Goal: Information Seeking & Learning: Learn about a topic

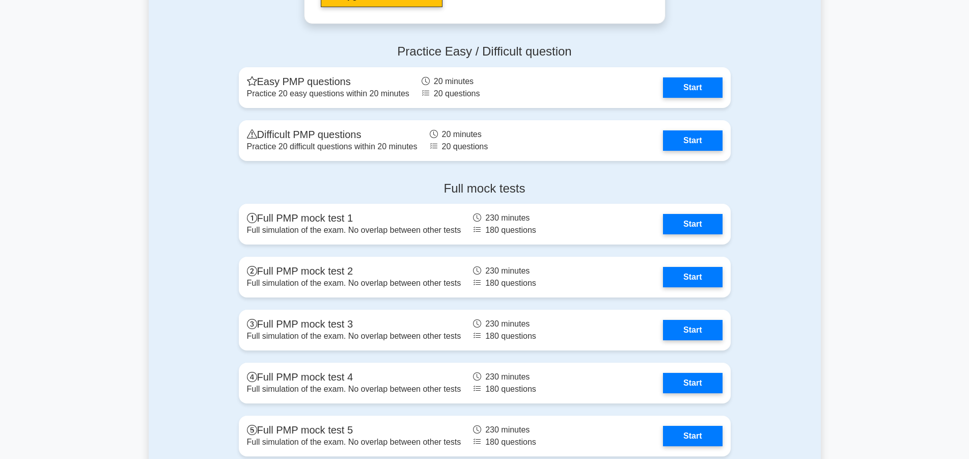
scroll to position [3170, 0]
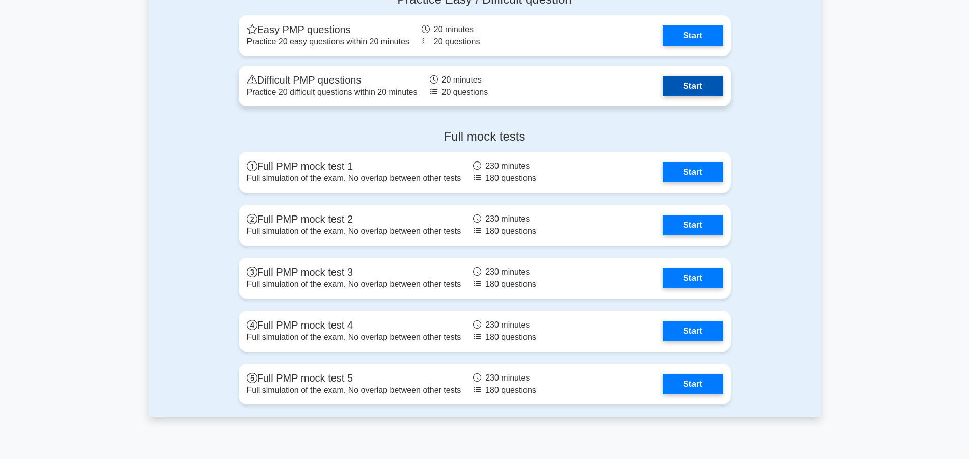
click at [686, 87] on link "Start" at bounding box center [692, 86] width 59 height 20
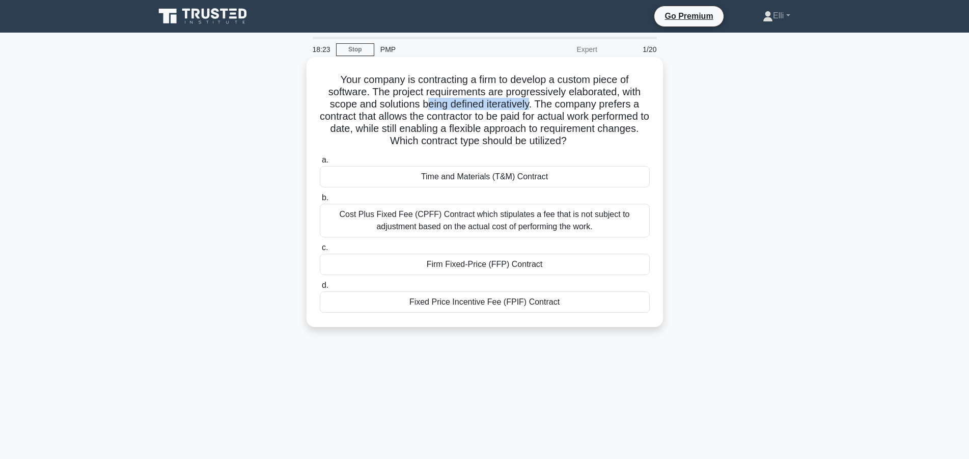
drag, startPoint x: 531, startPoint y: 109, endPoint x: 430, endPoint y: 100, distance: 101.7
click at [430, 100] on h5 "Your company is contracting a firm to develop a custom piece of software. The p…" at bounding box center [485, 110] width 332 height 74
drag, startPoint x: 377, startPoint y: 117, endPoint x: 641, endPoint y: 121, distance: 263.9
click at [641, 121] on h5 "Your company is contracting a firm to develop a custom piece of software. The p…" at bounding box center [485, 110] width 332 height 74
click at [533, 178] on div "Time and Materials (T&M) Contract" at bounding box center [485, 176] width 330 height 21
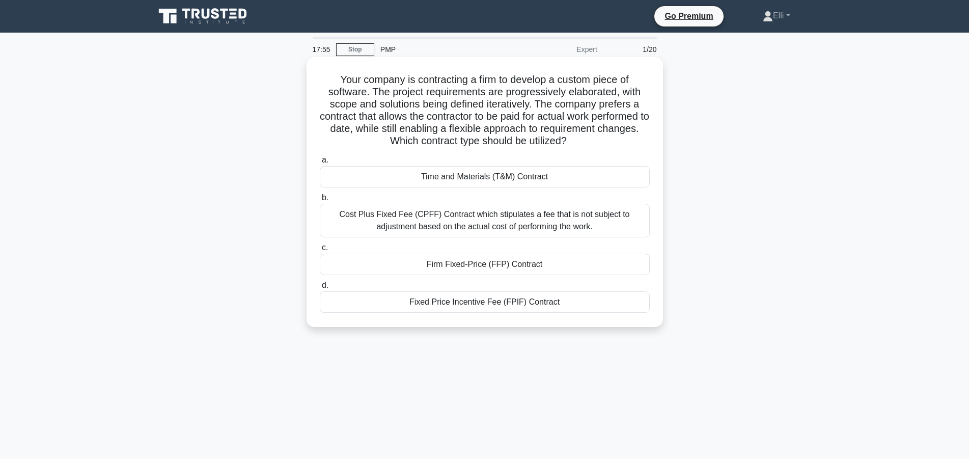
click at [320, 164] on input "a. Time and Materials (T&M) Contract" at bounding box center [320, 160] width 0 height 7
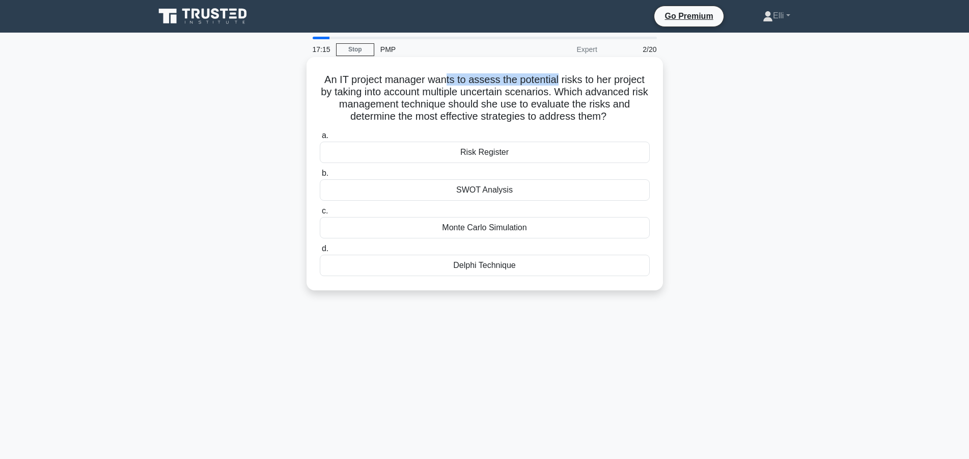
drag, startPoint x: 439, startPoint y: 78, endPoint x: 551, endPoint y: 79, distance: 112.1
click at [551, 79] on h5 "An IT project manager wants to assess the potential risks to her project by tak…" at bounding box center [485, 98] width 332 height 50
click at [532, 194] on div "SWOT Analysis" at bounding box center [485, 189] width 330 height 21
click at [320, 177] on input "b. SWOT Analysis" at bounding box center [320, 173] width 0 height 7
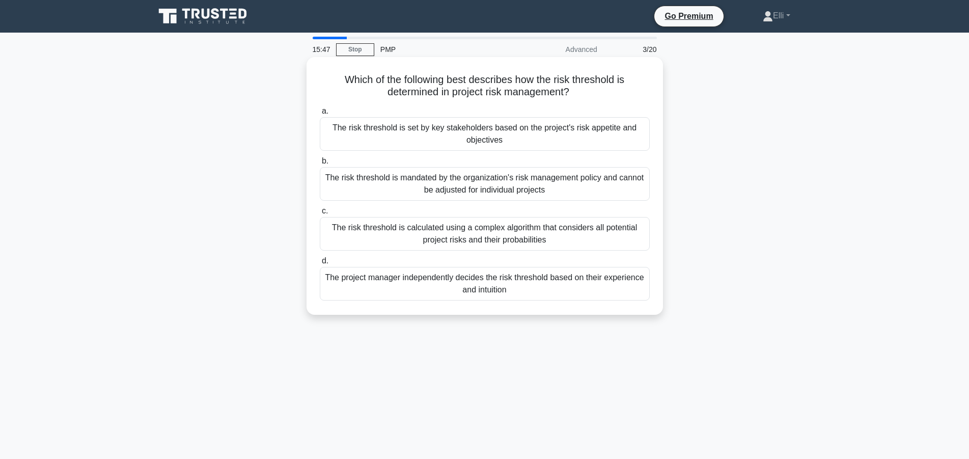
click at [451, 185] on div "The risk threshold is mandated by the organization's risk management policy and…" at bounding box center [485, 184] width 330 height 34
click at [320, 165] on input "b. The risk threshold is mandated by the organization's risk management policy …" at bounding box center [320, 161] width 0 height 7
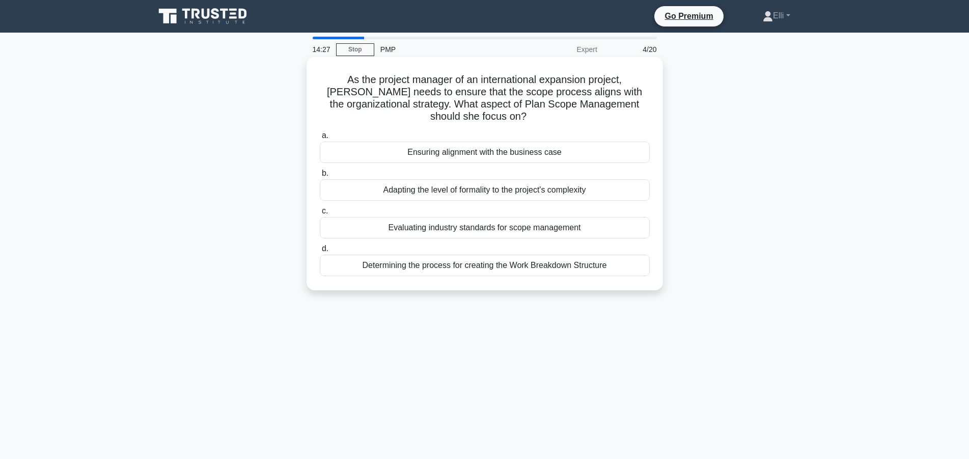
click at [518, 155] on div "Ensuring alignment with the business case" at bounding box center [485, 152] width 330 height 21
click at [320, 139] on input "a. Ensuring alignment with the business case" at bounding box center [320, 135] width 0 height 7
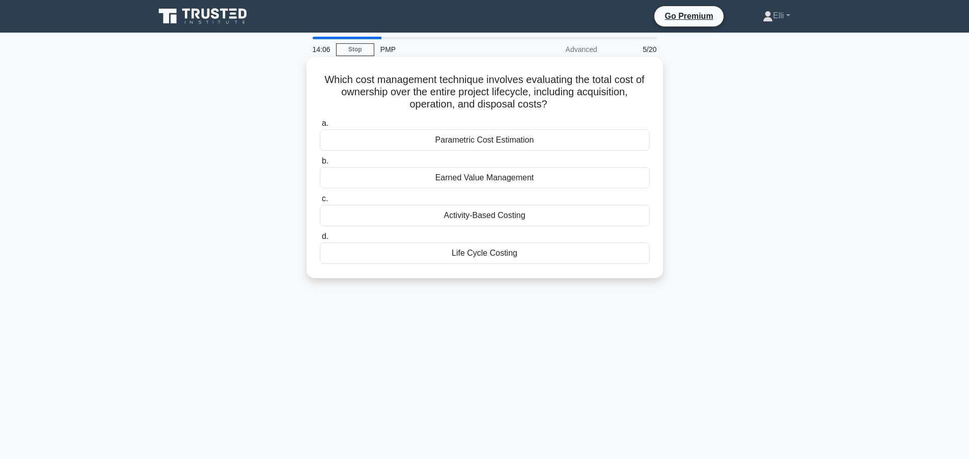
click at [489, 252] on div "Life Cycle Costing" at bounding box center [485, 252] width 330 height 21
click at [320, 240] on input "d. Life Cycle Costing" at bounding box center [320, 236] width 0 height 7
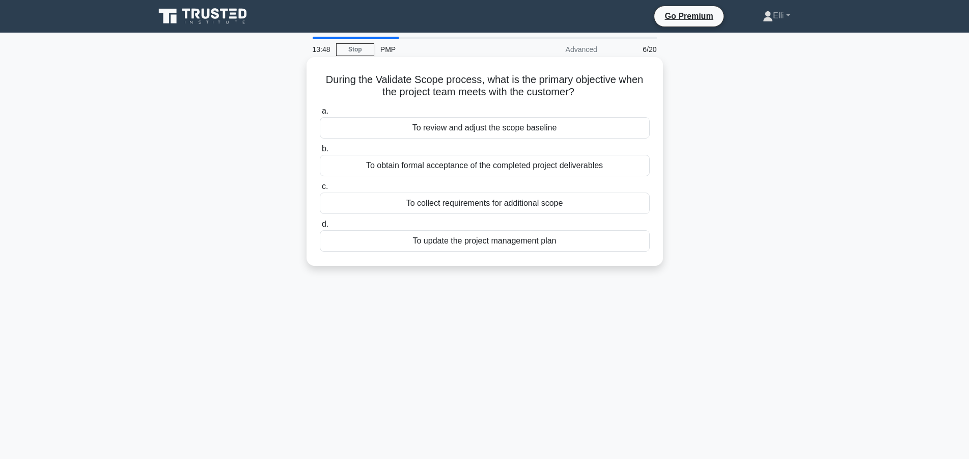
click at [602, 166] on div "To obtain formal acceptance of the completed project deliverables" at bounding box center [485, 165] width 330 height 21
click at [320, 152] on input "b. To obtain formal acceptance of the completed project deliverables" at bounding box center [320, 149] width 0 height 7
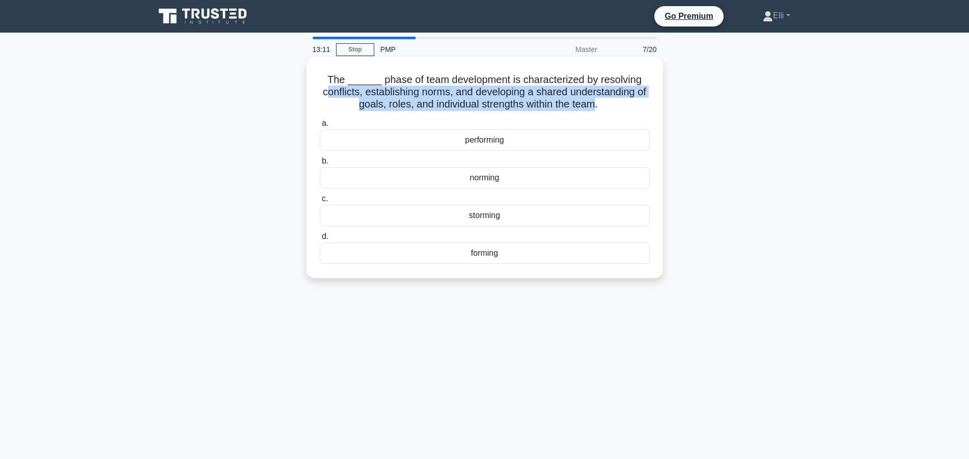
drag, startPoint x: 331, startPoint y: 92, endPoint x: 593, endPoint y: 106, distance: 262.7
click at [593, 106] on h5 "The ______ phase of team development is characterized by resolving conflicts, e…" at bounding box center [485, 92] width 332 height 38
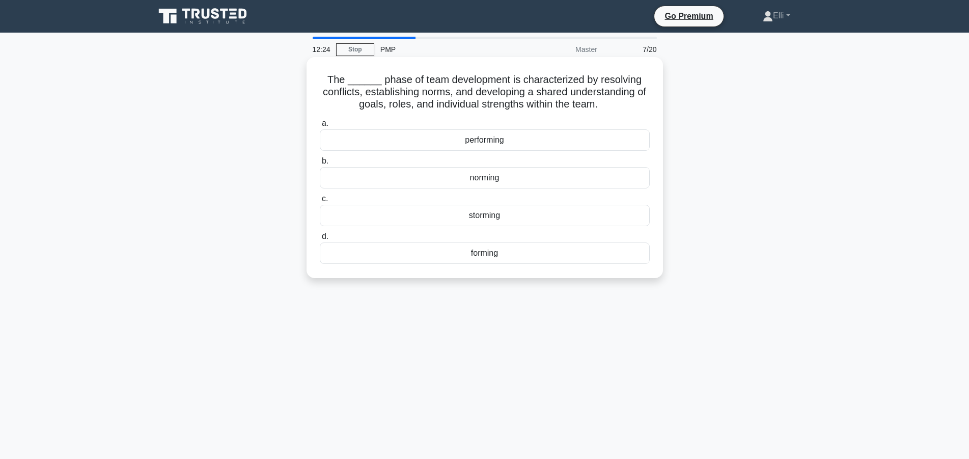
click at [545, 143] on div "performing" at bounding box center [485, 139] width 330 height 21
click at [320, 127] on input "a. performing" at bounding box center [320, 123] width 0 height 7
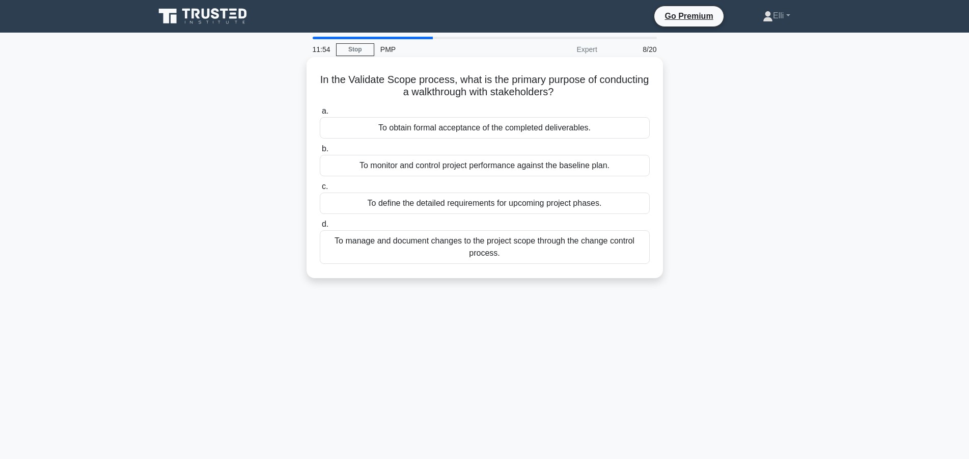
click at [534, 126] on div "To obtain formal acceptance of the completed deliverables." at bounding box center [485, 127] width 330 height 21
click at [320, 115] on input "a. To obtain formal acceptance of the completed deliverables." at bounding box center [320, 111] width 0 height 7
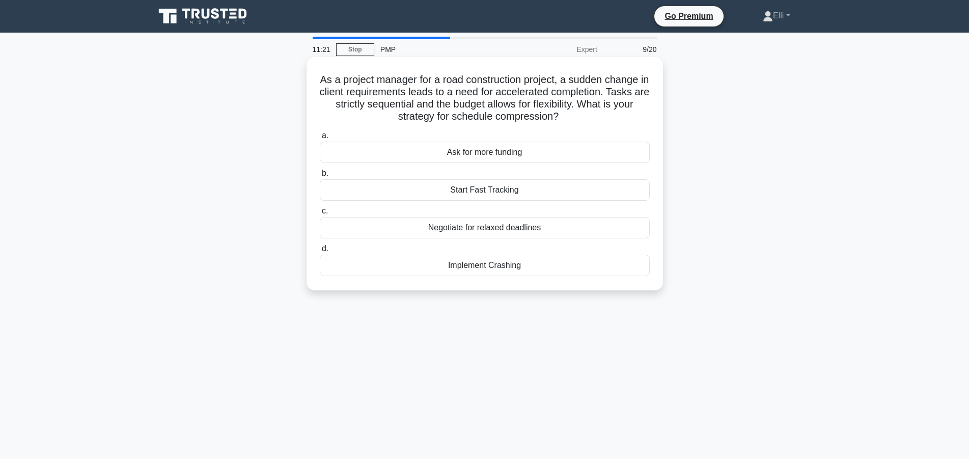
drag, startPoint x: 558, startPoint y: 117, endPoint x: 390, endPoint y: 118, distance: 168.6
click at [390, 118] on h5 "As a project manager for a road construction project, a sudden change in client…" at bounding box center [485, 98] width 332 height 50
click at [499, 265] on div "Implement Crashing" at bounding box center [485, 265] width 330 height 21
click at [320, 252] on input "d. Implement Crashing" at bounding box center [320, 249] width 0 height 7
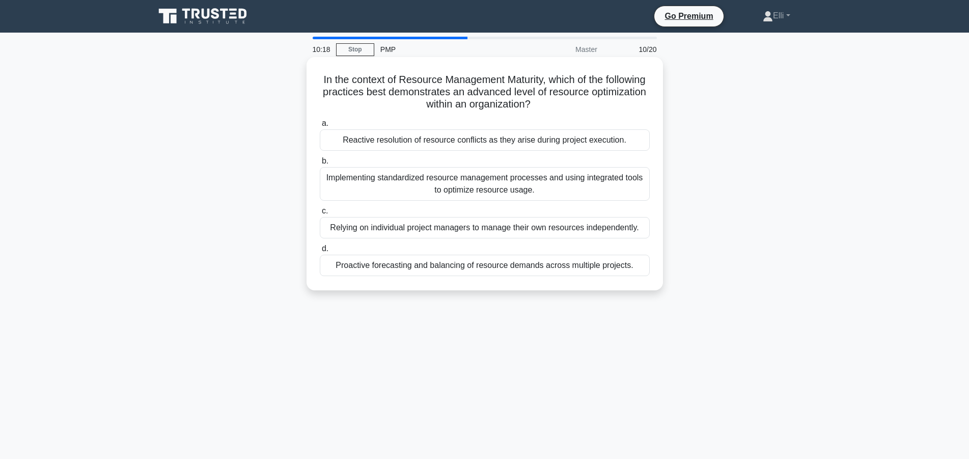
click at [496, 192] on div "Implementing standardized resource management processes and using integrated to…" at bounding box center [485, 184] width 330 height 34
click at [320, 165] on input "b. Implementing standardized resource management processes and using integrated…" at bounding box center [320, 161] width 0 height 7
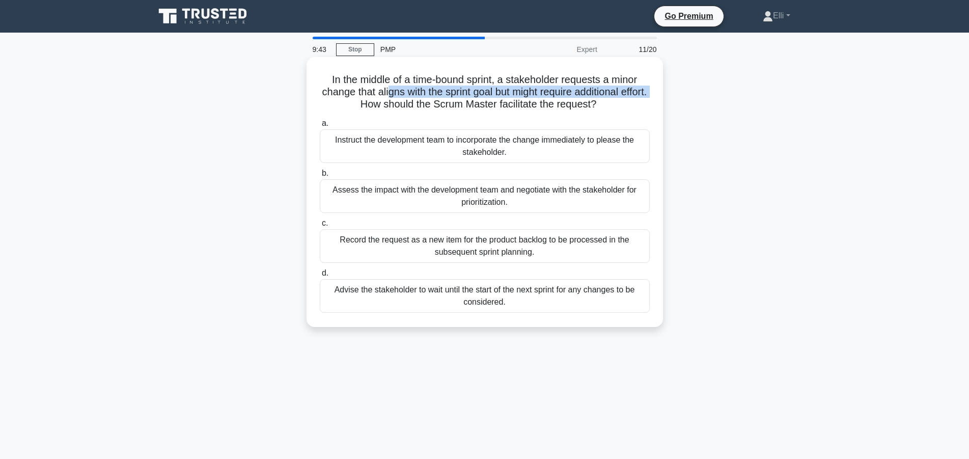
drag, startPoint x: 386, startPoint y: 94, endPoint x: 658, endPoint y: 96, distance: 271.5
click at [658, 96] on div "In the middle of a time-bound sprint, a stakeholder requests a minor change tha…" at bounding box center [485, 192] width 348 height 262
click at [572, 252] on div "Record the request as a new item for the product backlog to be processed in the…" at bounding box center [485, 246] width 330 height 34
click at [557, 239] on div "Record the request as a new item for the product backlog to be processed in the…" at bounding box center [485, 246] width 330 height 34
click at [320, 227] on input "c. Record the request as a new item for the product backlog to be processed in …" at bounding box center [320, 223] width 0 height 7
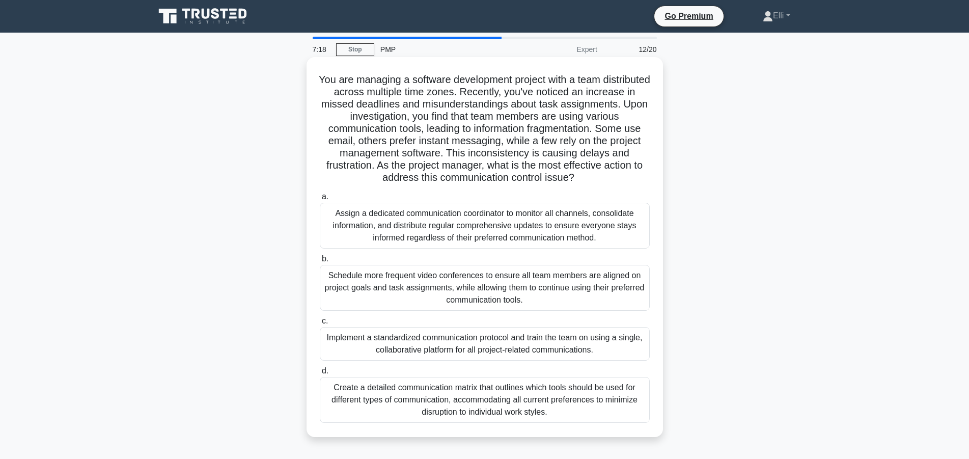
scroll to position [52, 0]
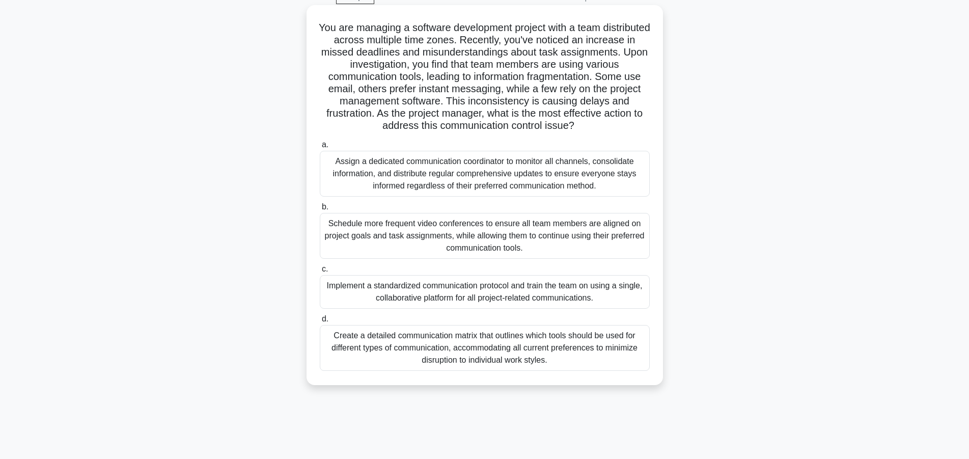
click at [554, 290] on div "Implement a standardized communication protocol and train the team on using a s…" at bounding box center [485, 292] width 330 height 34
click at [320, 273] on input "c. Implement a standardized communication protocol and train the team on using …" at bounding box center [320, 269] width 0 height 7
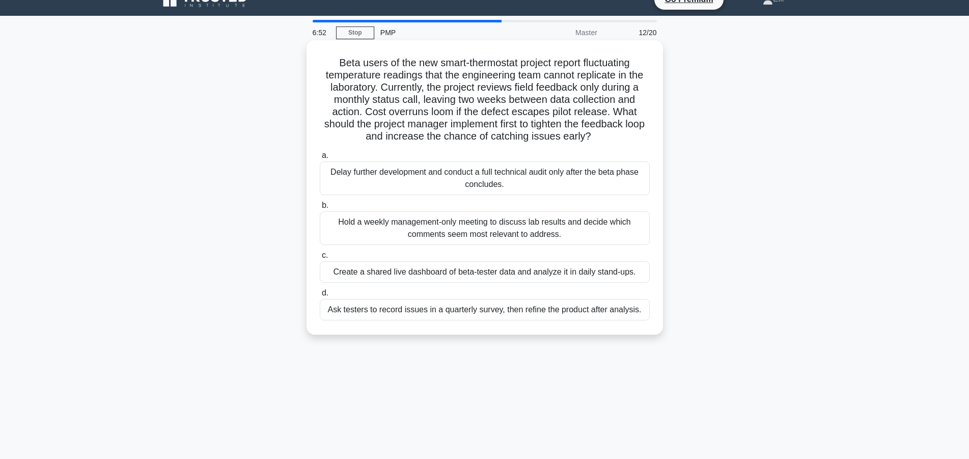
scroll to position [0, 0]
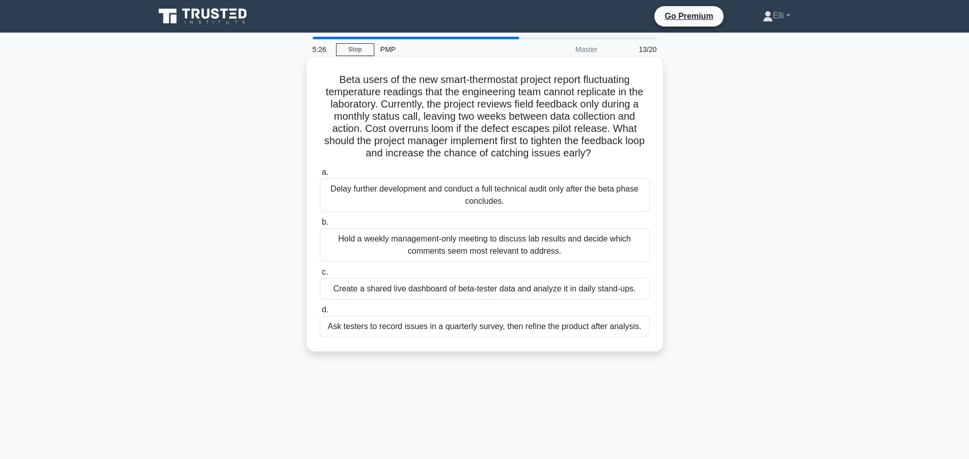
click at [552, 289] on div "Create a shared live dashboard of beta-tester data and analyze it in daily stan…" at bounding box center [485, 288] width 330 height 21
click at [320, 276] on input "c. Create a shared live dashboard of beta-tester data and analyze it in daily s…" at bounding box center [320, 272] width 0 height 7
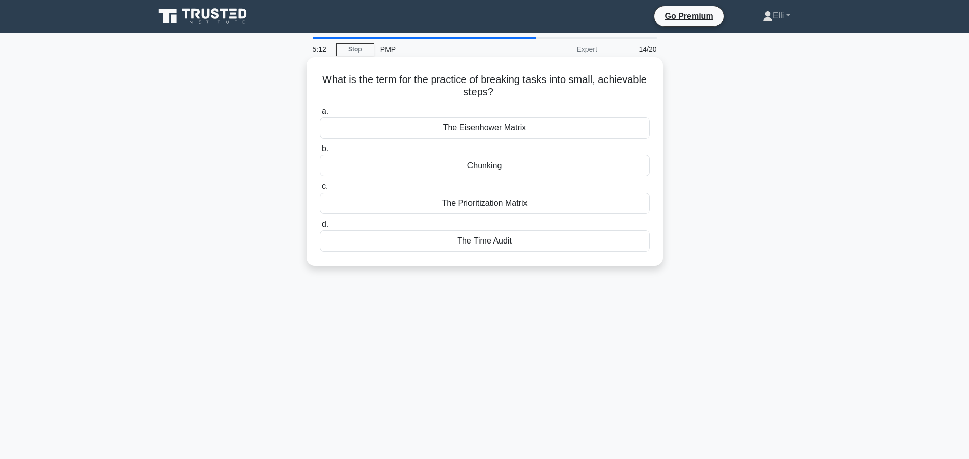
click at [497, 161] on div "Chunking" at bounding box center [485, 165] width 330 height 21
click at [320, 152] on input "b. Chunking" at bounding box center [320, 149] width 0 height 7
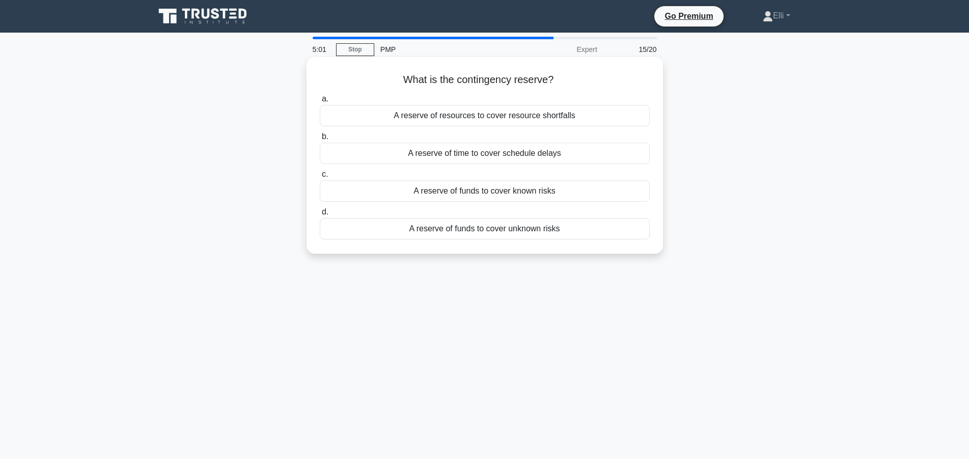
click at [466, 195] on div "A reserve of funds to cover known risks" at bounding box center [485, 190] width 330 height 21
click at [320, 178] on input "c. A reserve of funds to cover known risks" at bounding box center [320, 174] width 0 height 7
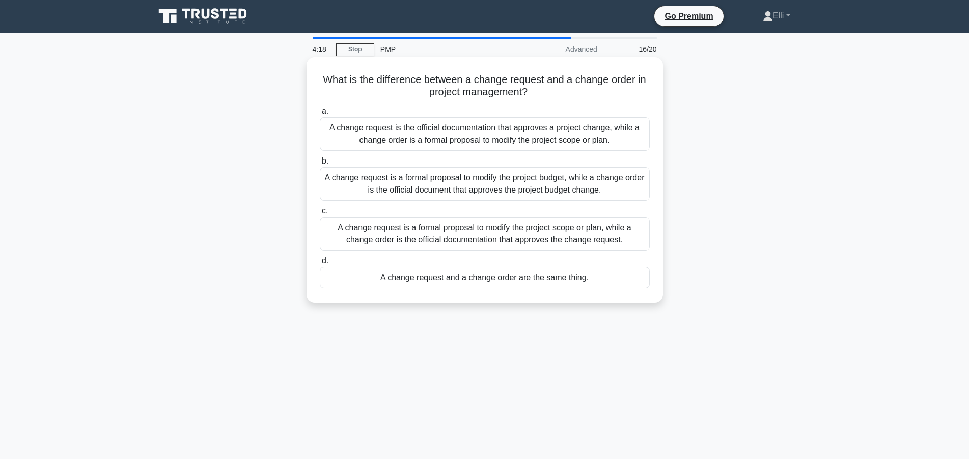
click at [489, 143] on div "A change request is the official documentation that approves a project change, …" at bounding box center [485, 134] width 330 height 34
click at [320, 115] on input "a. A change request is the official documentation that approves a project chang…" at bounding box center [320, 111] width 0 height 7
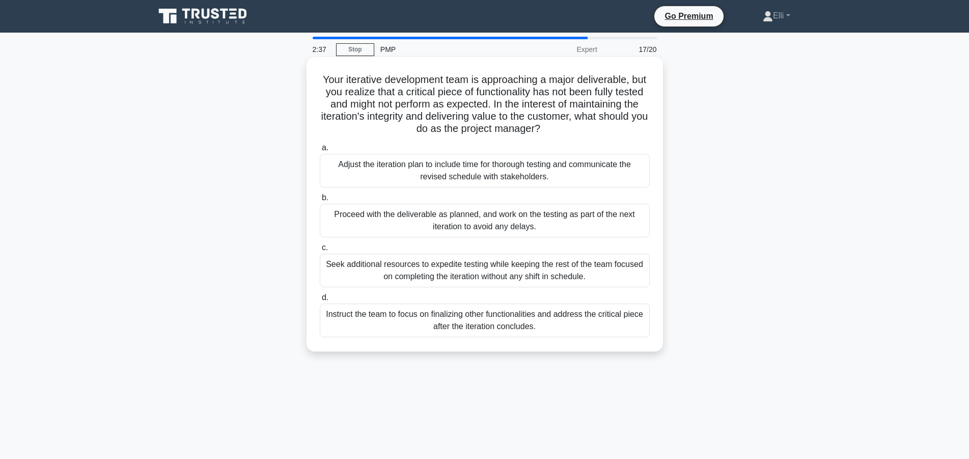
click at [393, 174] on div "Adjust the iteration plan to include time for thorough testing and communicate …" at bounding box center [485, 171] width 330 height 34
click at [320, 151] on input "a. Adjust the iteration plan to include time for thorough testing and communica…" at bounding box center [320, 148] width 0 height 7
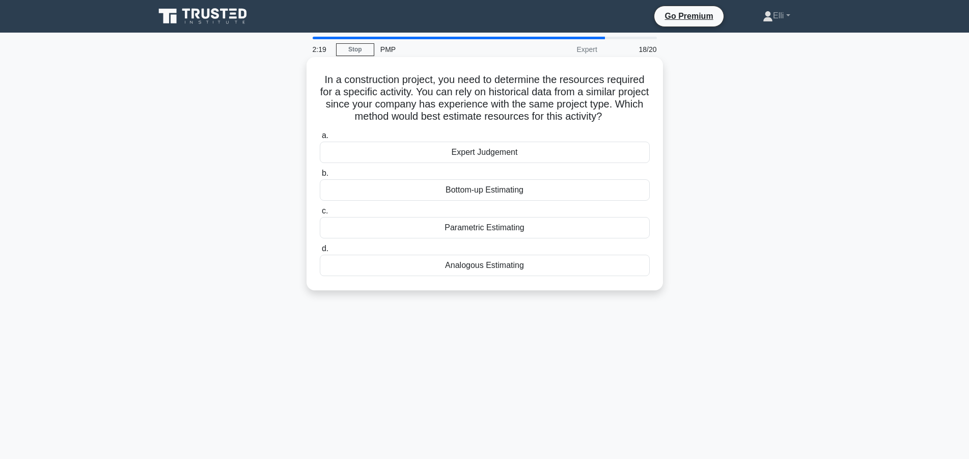
click at [495, 268] on div "Analogous Estimating" at bounding box center [485, 265] width 330 height 21
click at [320, 252] on input "d. Analogous Estimating" at bounding box center [320, 249] width 0 height 7
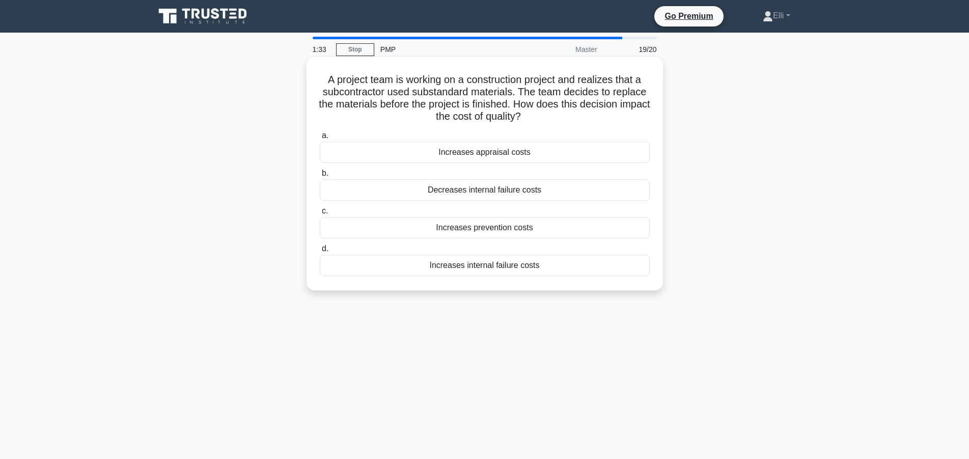
click at [569, 191] on div "Decreases internal failure costs" at bounding box center [485, 189] width 330 height 21
click at [320, 177] on input "b. Decreases internal failure costs" at bounding box center [320, 173] width 0 height 7
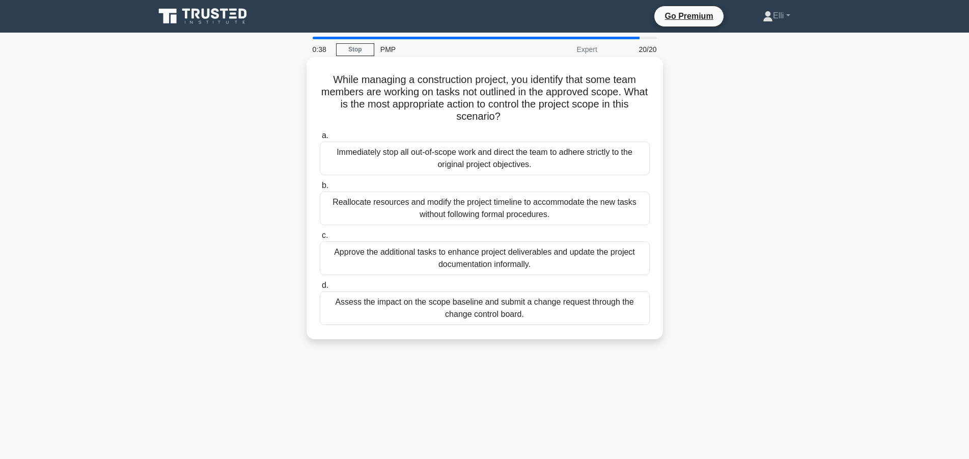
click at [535, 160] on div "Immediately stop all out-of-scope work and direct the team to adhere strictly t…" at bounding box center [485, 159] width 330 height 34
click at [320, 139] on input "a. Immediately stop all out-of-scope work and direct the team to adhere strictl…" at bounding box center [320, 135] width 0 height 7
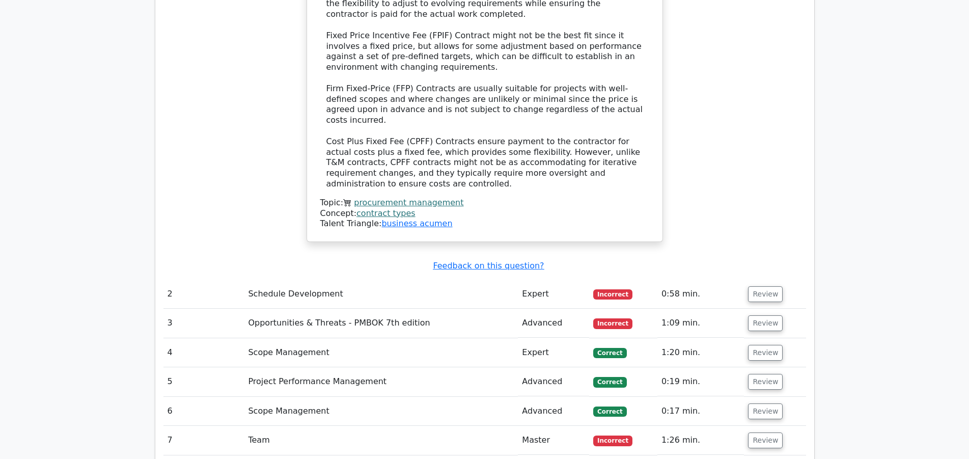
scroll to position [1455, 0]
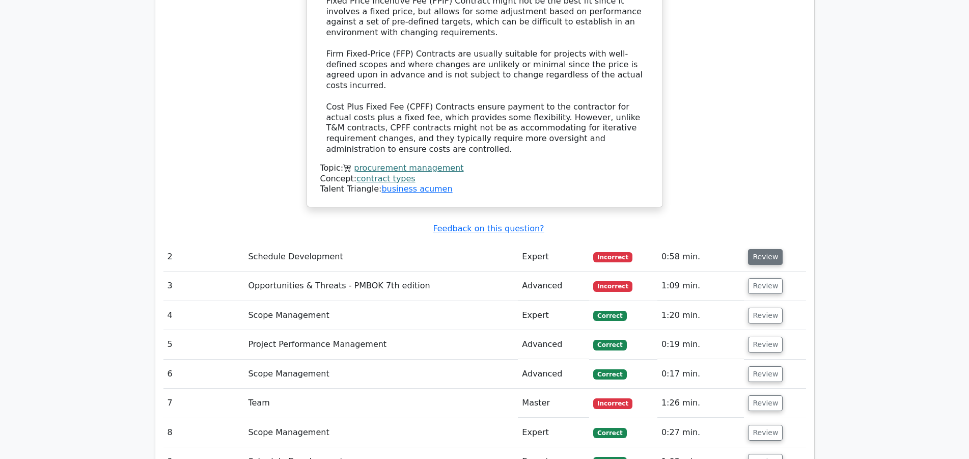
click at [756, 249] on button "Review" at bounding box center [765, 257] width 35 height 16
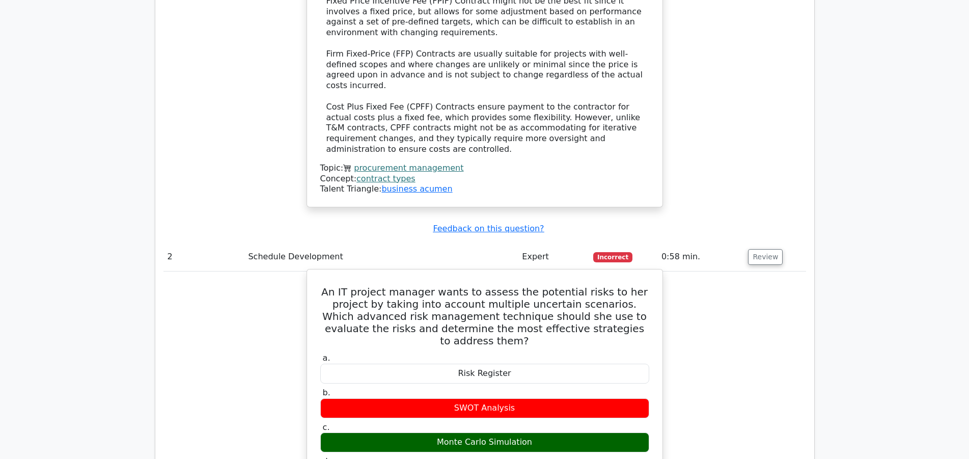
click at [468, 286] on h5 "An IT project manager wants to assess the potential risks to her project by tak…" at bounding box center [484, 316] width 331 height 61
drag, startPoint x: 524, startPoint y: 209, endPoint x: 639, endPoint y: 212, distance: 115.7
click at [639, 286] on h5 "An IT project manager wants to assess the potential risks to her project by tak…" at bounding box center [484, 316] width 331 height 61
drag, startPoint x: 342, startPoint y: 237, endPoint x: 647, endPoint y: 242, distance: 304.7
click at [647, 286] on h5 "An IT project manager wants to assess the potential risks to her project by tak…" at bounding box center [484, 316] width 331 height 61
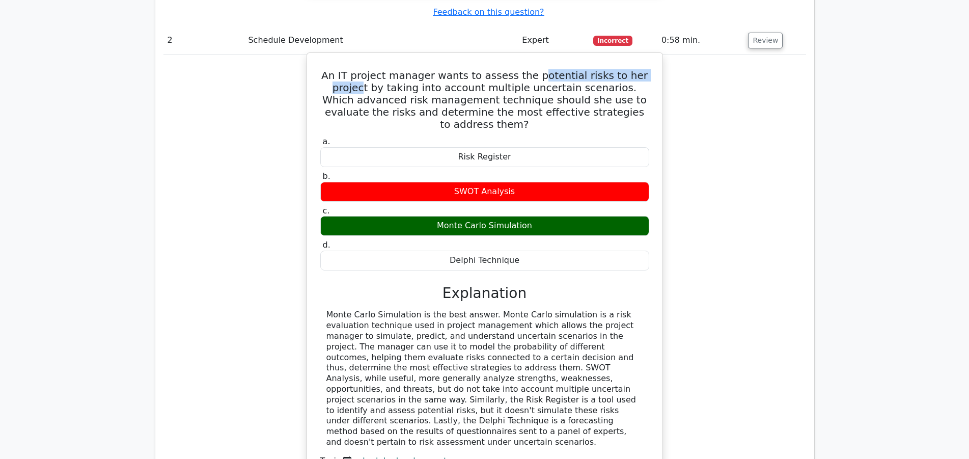
scroll to position [1715, 0]
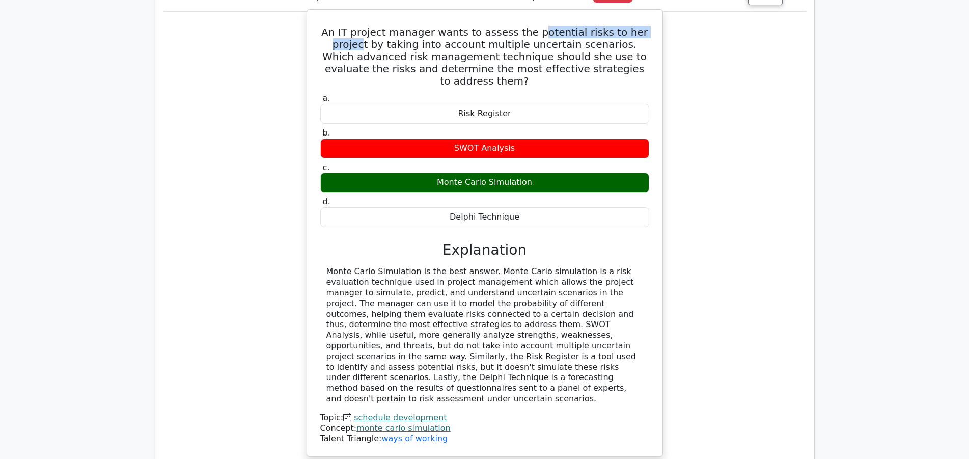
drag, startPoint x: 327, startPoint y: 176, endPoint x: 654, endPoint y: 291, distance: 347.2
click at [654, 291] on div "An IT project manager wants to assess the potential risks to her project by tak…" at bounding box center [484, 233] width 347 height 439
copy div "Monte Carlo Simulation is the best answer. Monte Carlo simulation is a risk eva…"
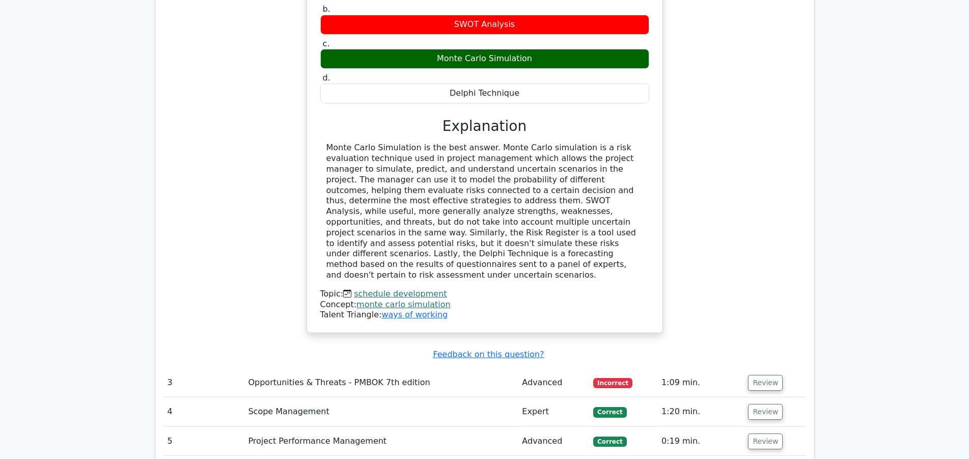
scroll to position [1923, 0]
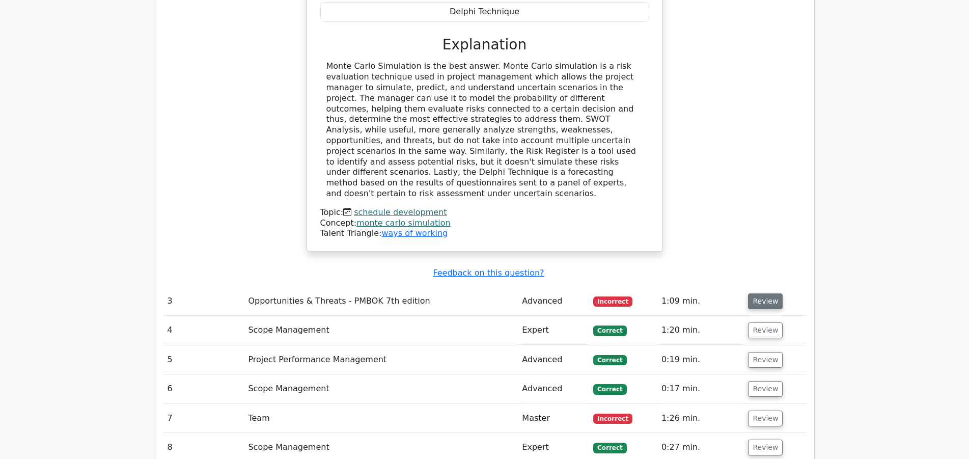
click at [773, 293] on button "Review" at bounding box center [765, 301] width 35 height 16
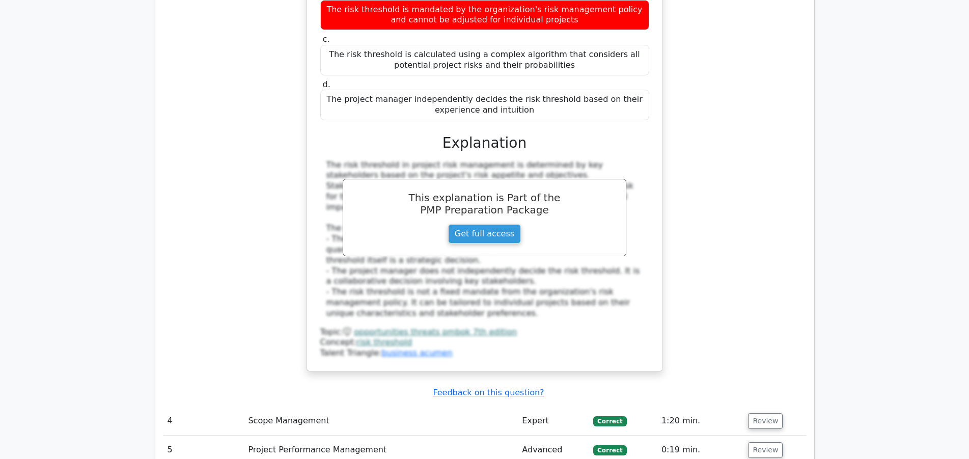
scroll to position [2442, 0]
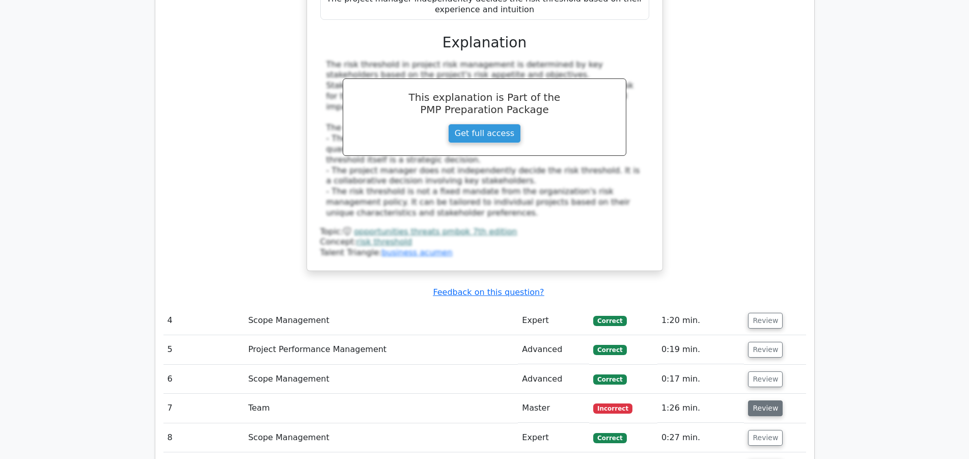
click at [757, 400] on button "Review" at bounding box center [765, 408] width 35 height 16
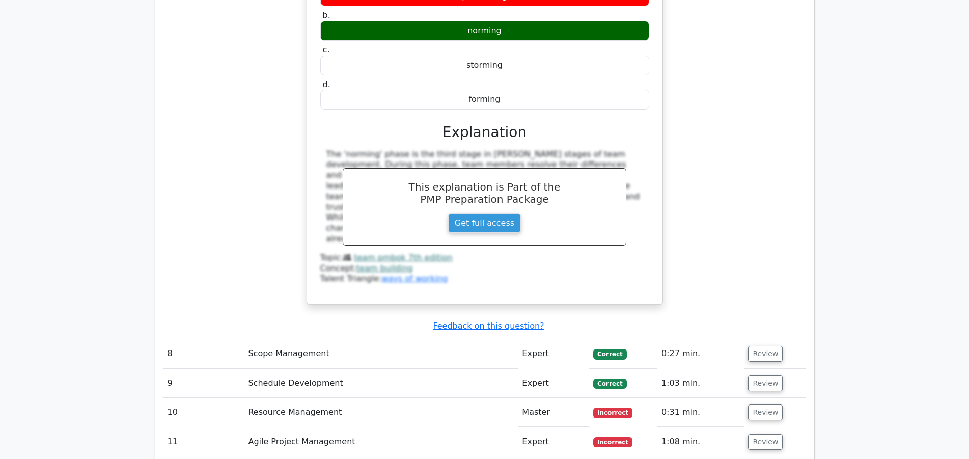
scroll to position [2962, 0]
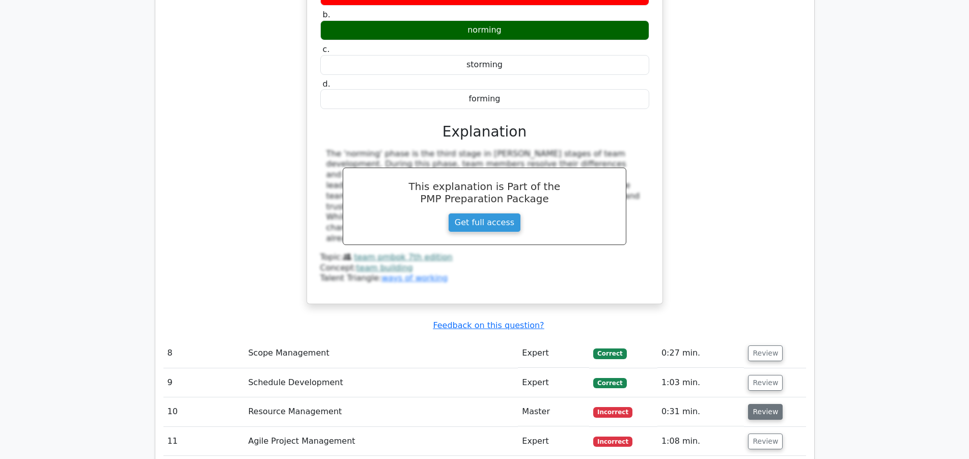
click at [760, 404] on button "Review" at bounding box center [765, 412] width 35 height 16
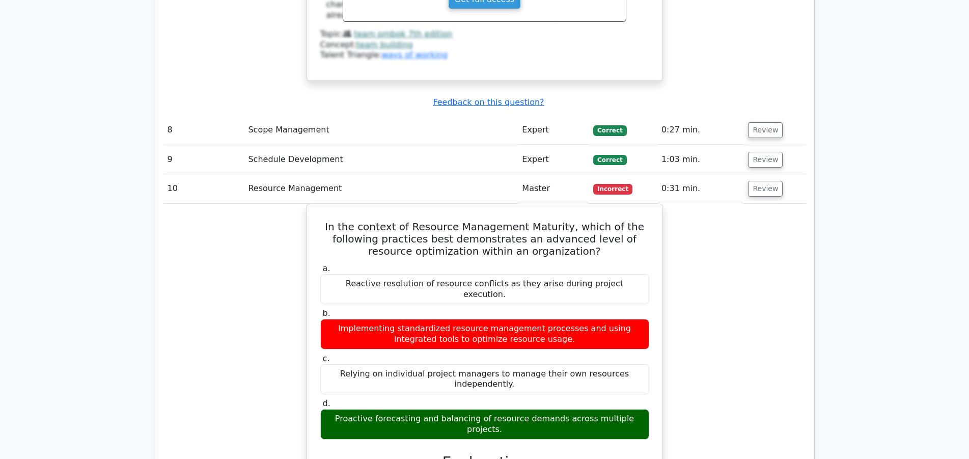
scroll to position [3378, 0]
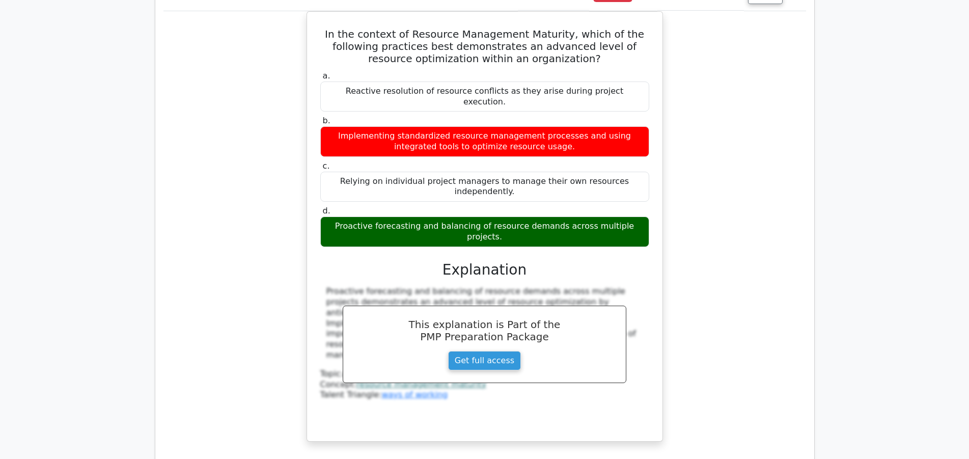
drag, startPoint x: 761, startPoint y: 330, endPoint x: 663, endPoint y: 247, distance: 128.6
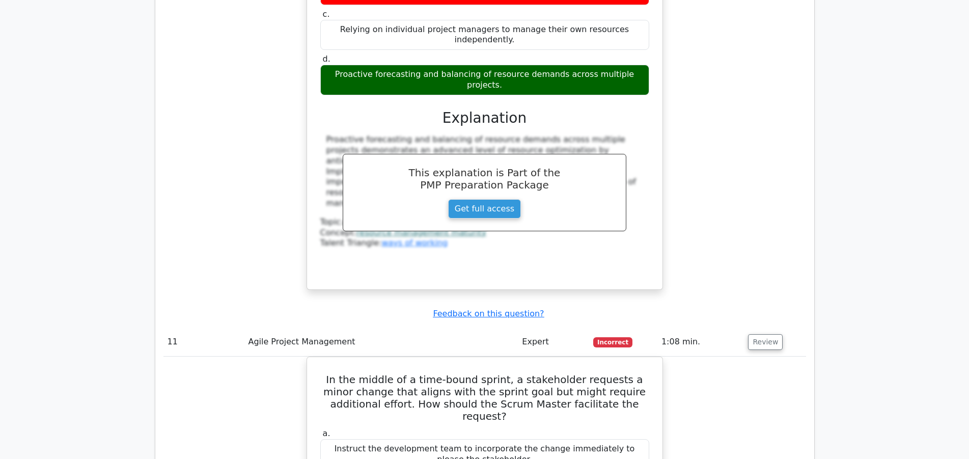
scroll to position [3533, 0]
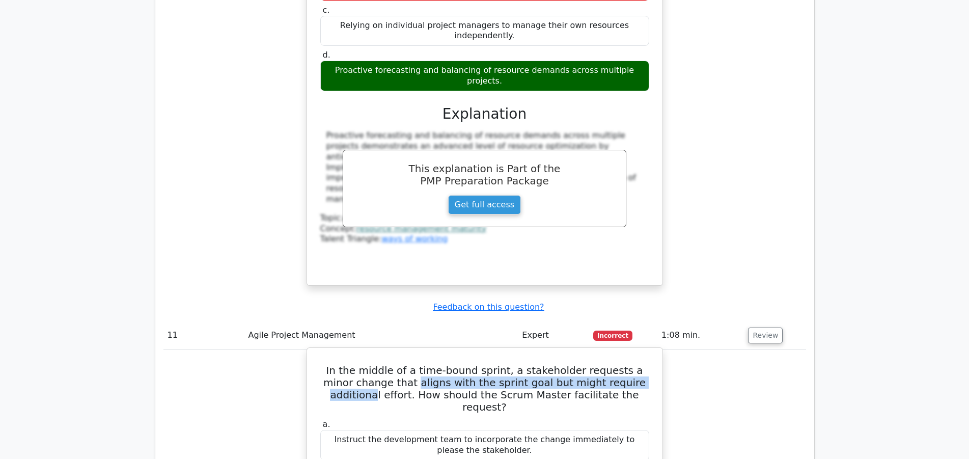
drag, startPoint x: 392, startPoint y: 221, endPoint x: 634, endPoint y: 226, distance: 241.5
click at [634, 364] on h5 "In the middle of a time-bound sprint, a stakeholder requests a minor change tha…" at bounding box center [484, 388] width 331 height 49
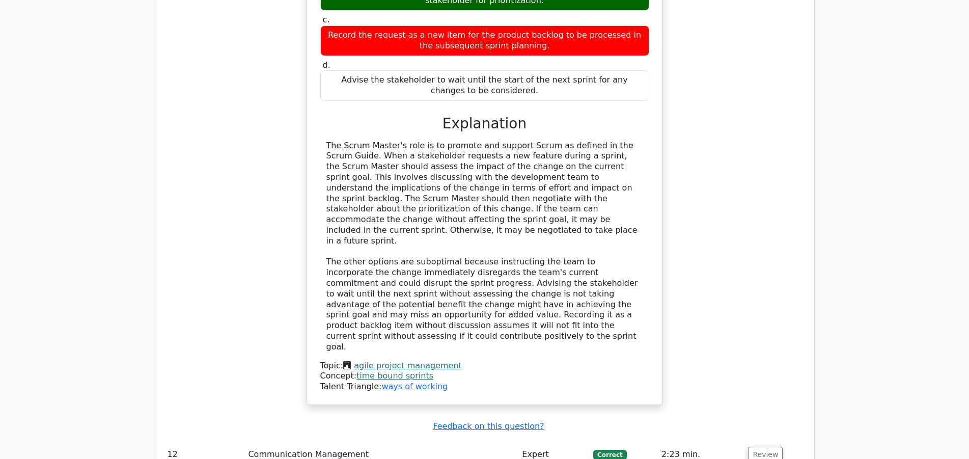
scroll to position [4105, 0]
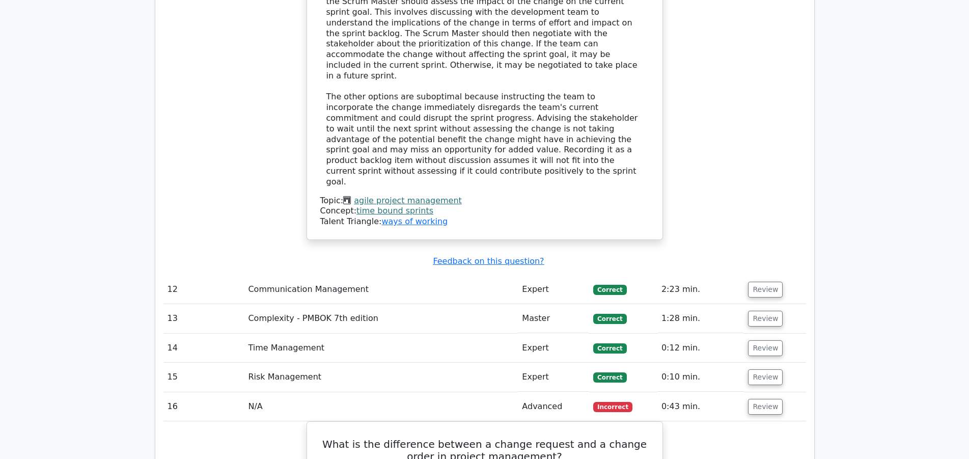
scroll to position [4209, 0]
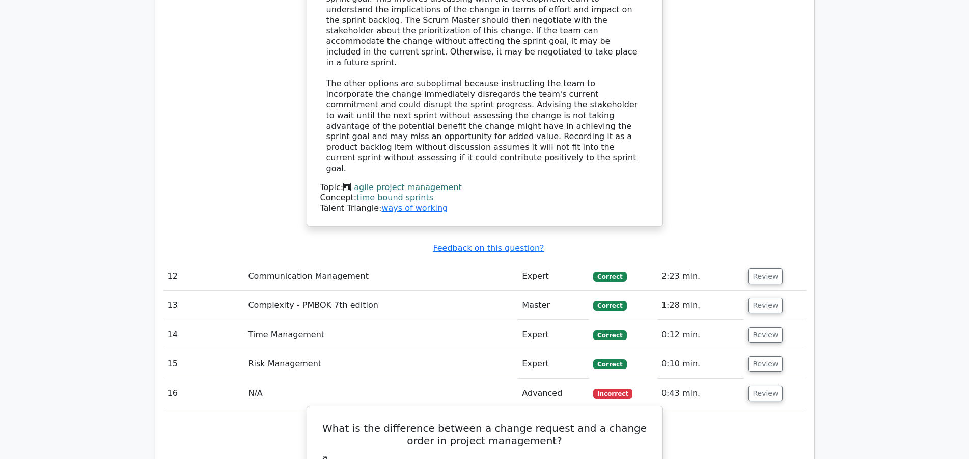
drag, startPoint x: 339, startPoint y: 348, endPoint x: 626, endPoint y: 361, distance: 286.6
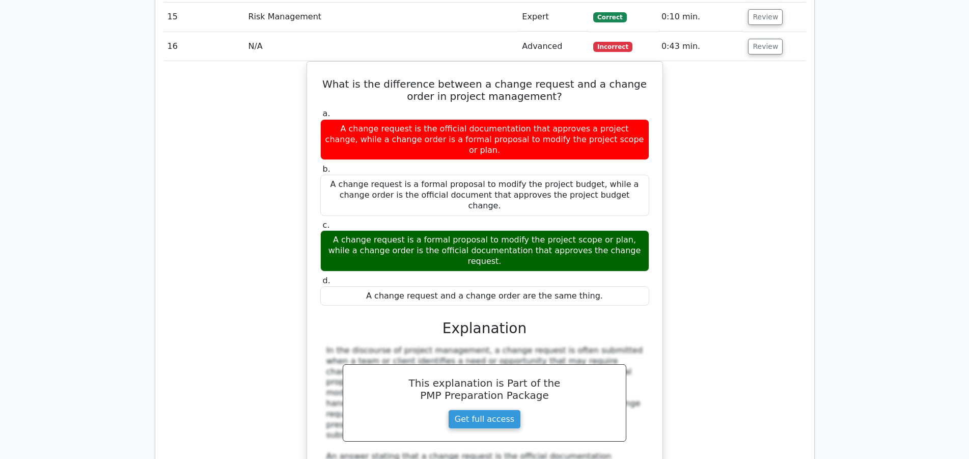
scroll to position [4573, 0]
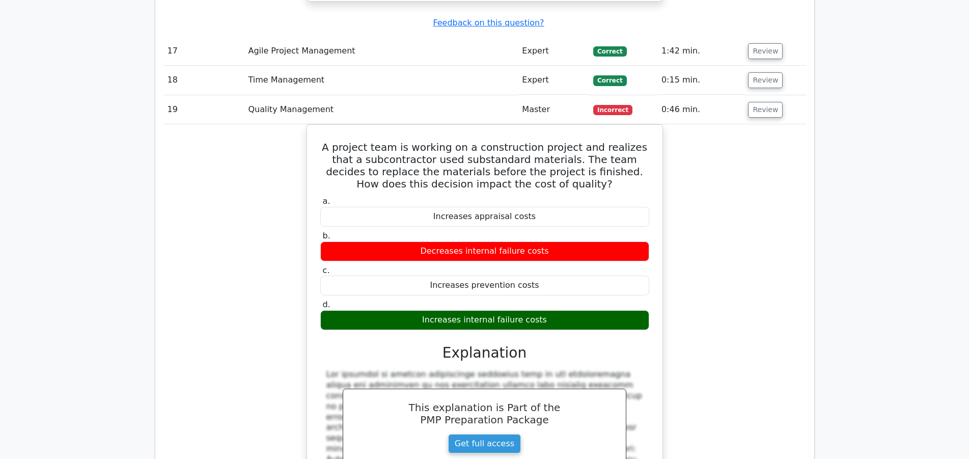
scroll to position [5196, 0]
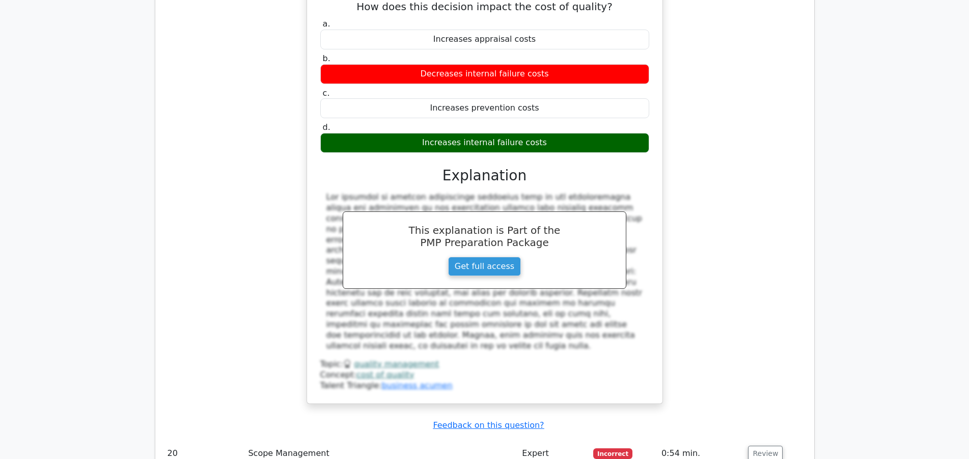
scroll to position [5300, 0]
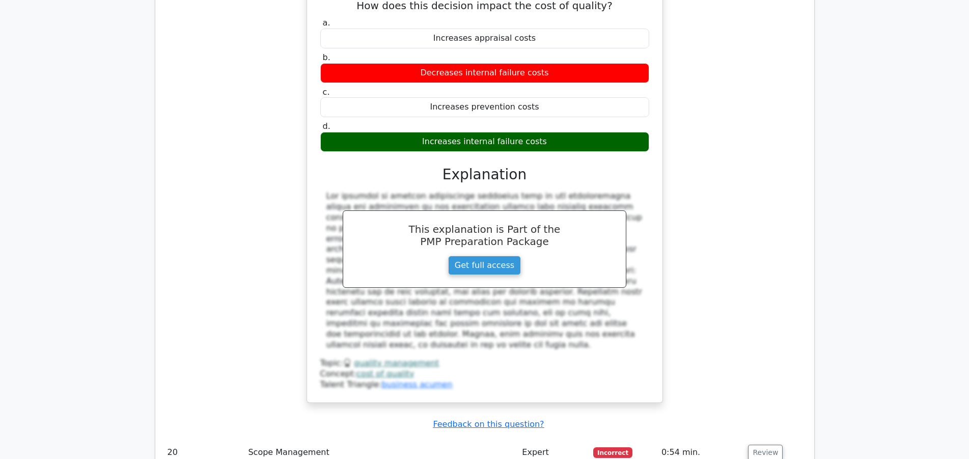
drag, startPoint x: 478, startPoint y: 402, endPoint x: 329, endPoint y: 404, distance: 149.8
drag, startPoint x: 506, startPoint y: 402, endPoint x: 585, endPoint y: 410, distance: 79.8
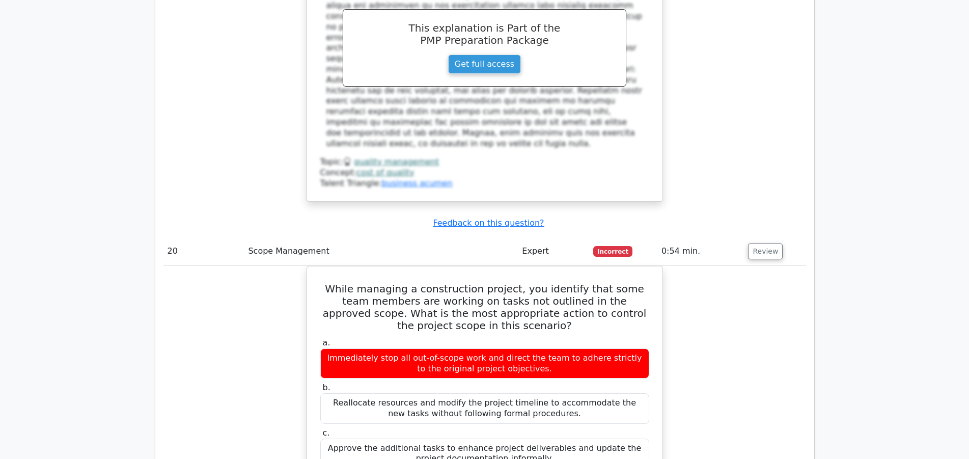
scroll to position [5456, 0]
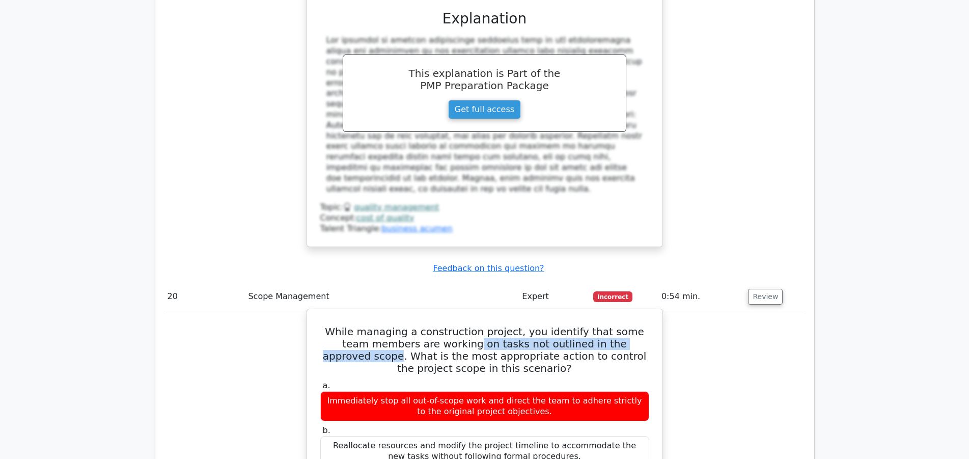
drag, startPoint x: 618, startPoint y: 52, endPoint x: 418, endPoint y: 56, distance: 199.7
click at [418, 326] on h5 "While managing a construction project, you identify that some team members are …" at bounding box center [484, 350] width 331 height 49
copy h5 "on tasks not outlined in the approved scope"
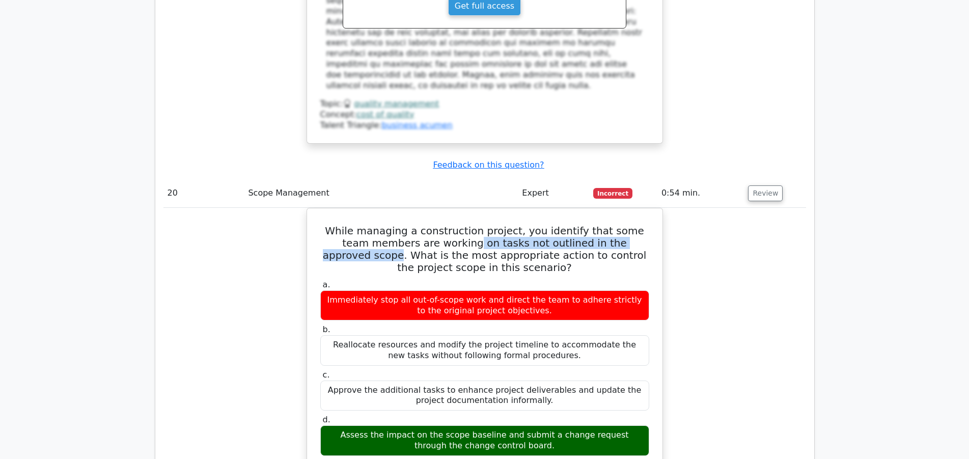
scroll to position [5560, 0]
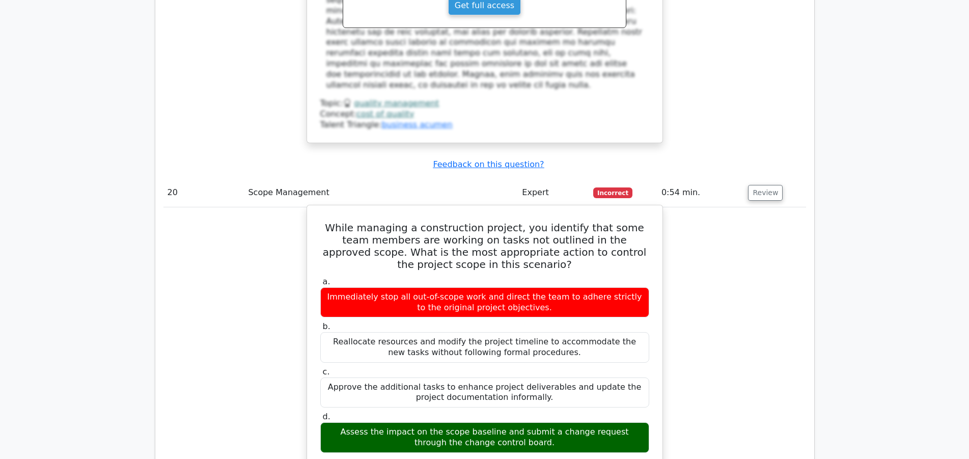
drag, startPoint x: 602, startPoint y: 261, endPoint x: 629, endPoint y: 261, distance: 27.5
drag, startPoint x: 421, startPoint y: 268, endPoint x: 626, endPoint y: 272, distance: 205.3
drag, startPoint x: 529, startPoint y: 280, endPoint x: 572, endPoint y: 279, distance: 42.3
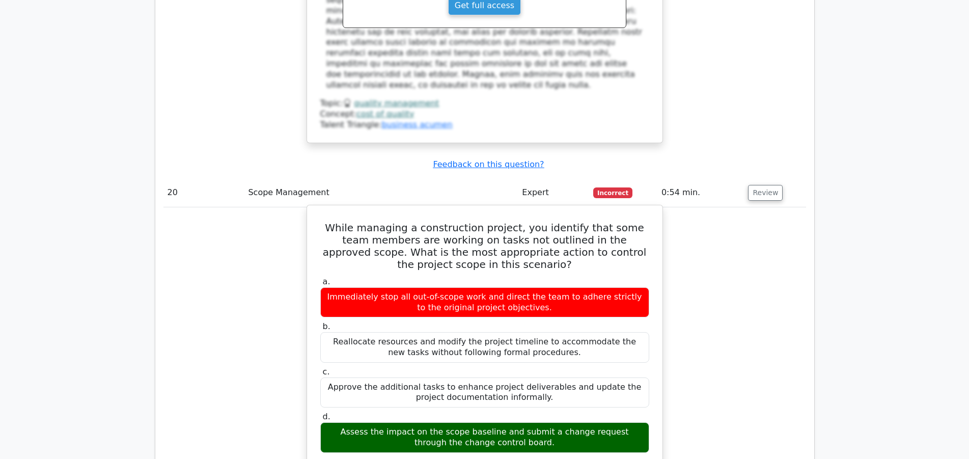
drag, startPoint x: 334, startPoint y: 259, endPoint x: 650, endPoint y: 268, distance: 316.5
click at [650, 275] on div "a. Immediately stop all out-of-scope work and direct the team to adhere strictl…" at bounding box center [484, 457] width 331 height 364
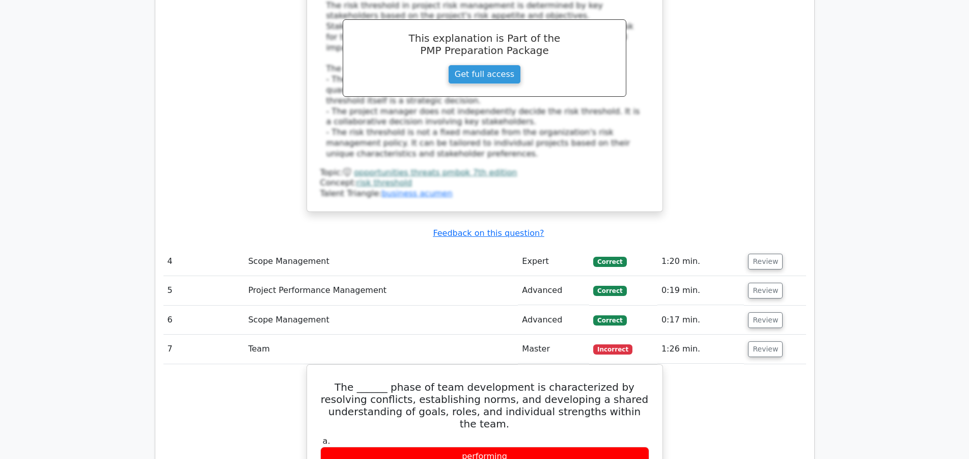
scroll to position [2566, 0]
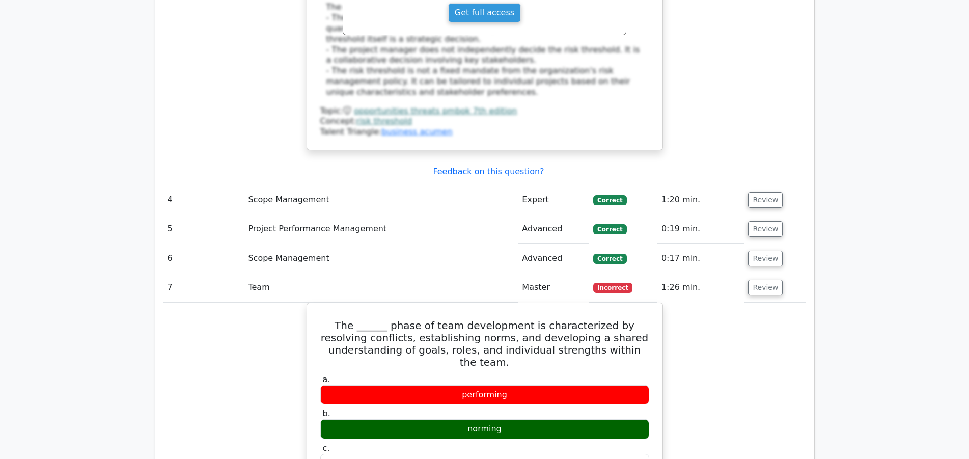
drag, startPoint x: 968, startPoint y: 198, endPoint x: 997, endPoint y: 367, distance: 171.1
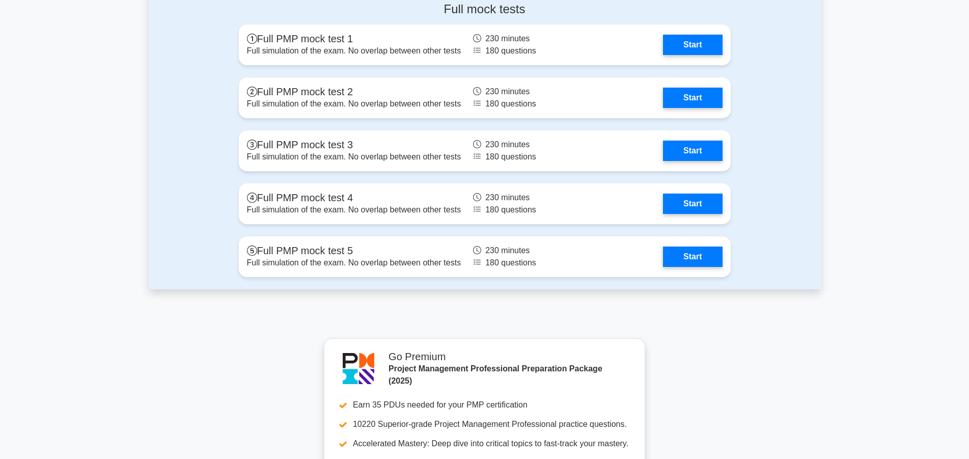
scroll to position [3089, 0]
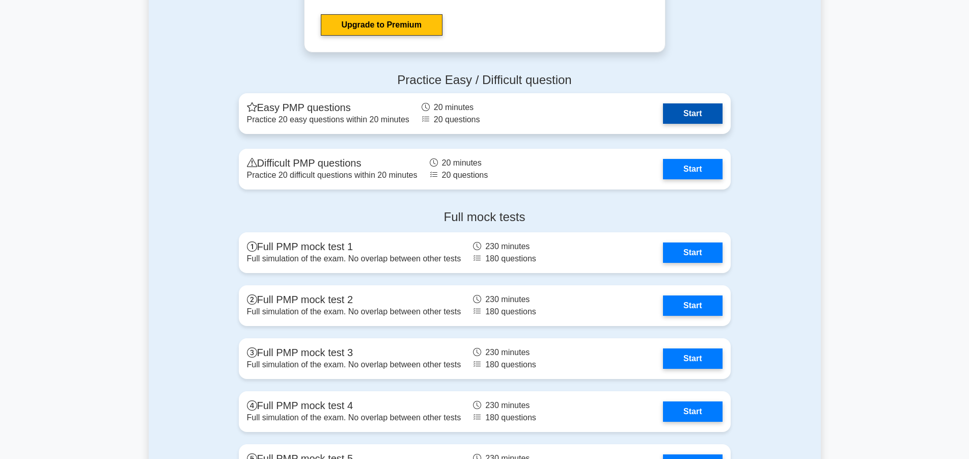
click at [691, 111] on link "Start" at bounding box center [692, 113] width 59 height 20
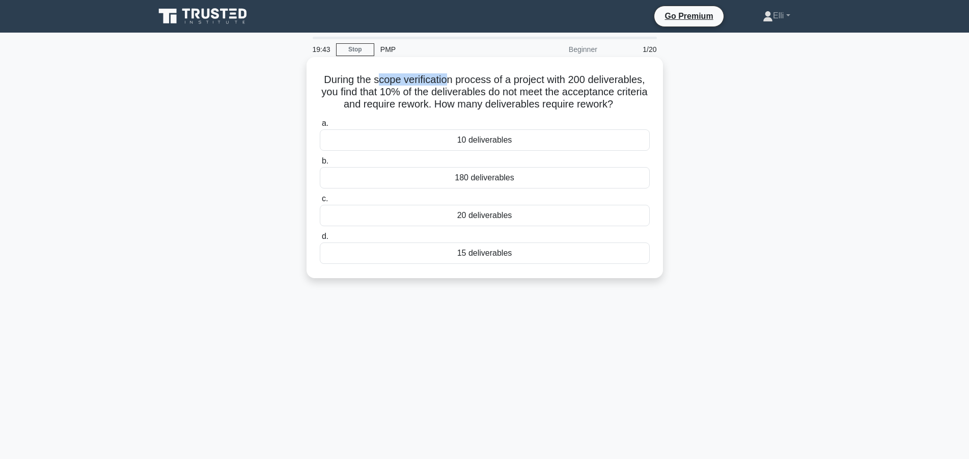
drag, startPoint x: 378, startPoint y: 81, endPoint x: 450, endPoint y: 80, distance: 71.8
click at [450, 80] on h5 "During the scope verification process of a project with 200 deliverables, you f…" at bounding box center [485, 92] width 332 height 38
click at [500, 214] on div "20 deliverables" at bounding box center [485, 215] width 330 height 21
click at [320, 202] on input "c. 20 deliverables" at bounding box center [320, 199] width 0 height 7
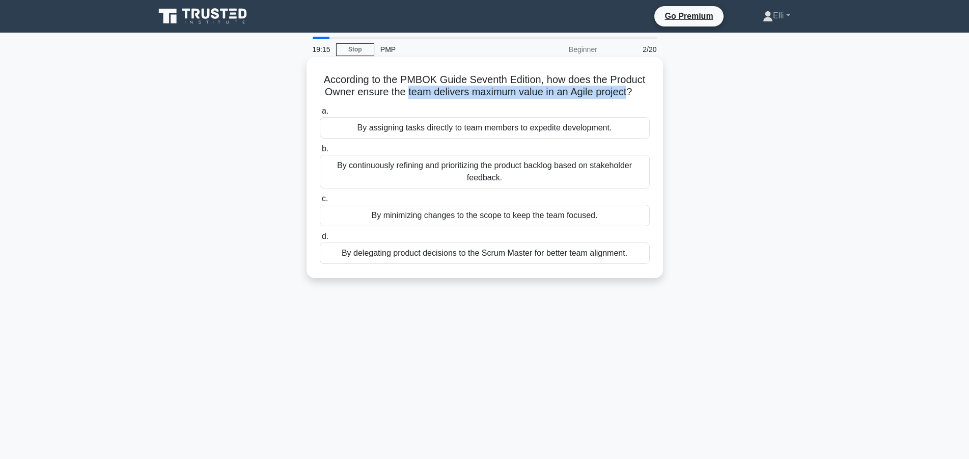
drag, startPoint x: 407, startPoint y: 95, endPoint x: 627, endPoint y: 97, distance: 220.6
click at [627, 97] on h5 "According to the PMBOK Guide Seventh Edition, how does the Product Owner ensure…" at bounding box center [485, 85] width 332 height 25
click at [521, 171] on div "By continuously refining and prioritizing the product backlog based on stakehol…" at bounding box center [485, 172] width 330 height 34
click at [320, 152] on input "b. By continuously refining and prioritizing the product backlog based on stake…" at bounding box center [320, 149] width 0 height 7
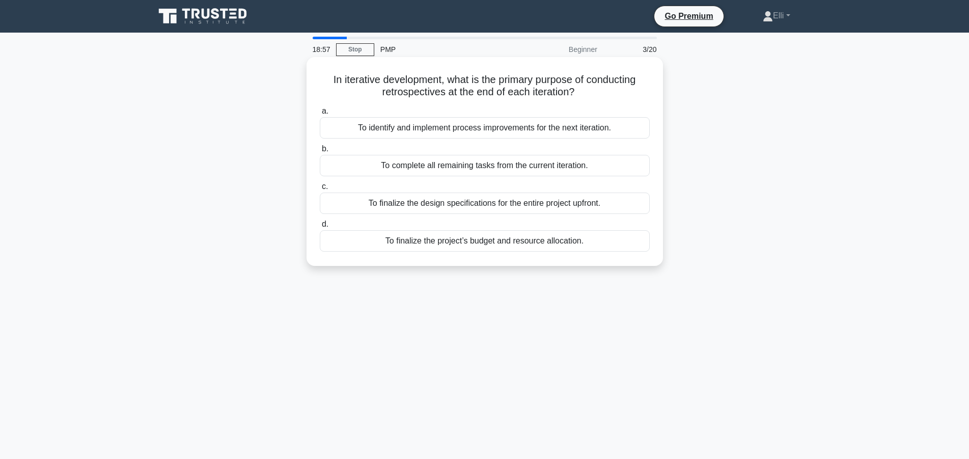
click at [521, 131] on div "To identify and implement process improvements for the next iteration." at bounding box center [485, 127] width 330 height 21
click at [320, 115] on input "a. To identify and implement process improvements for the next iteration." at bounding box center [320, 111] width 0 height 7
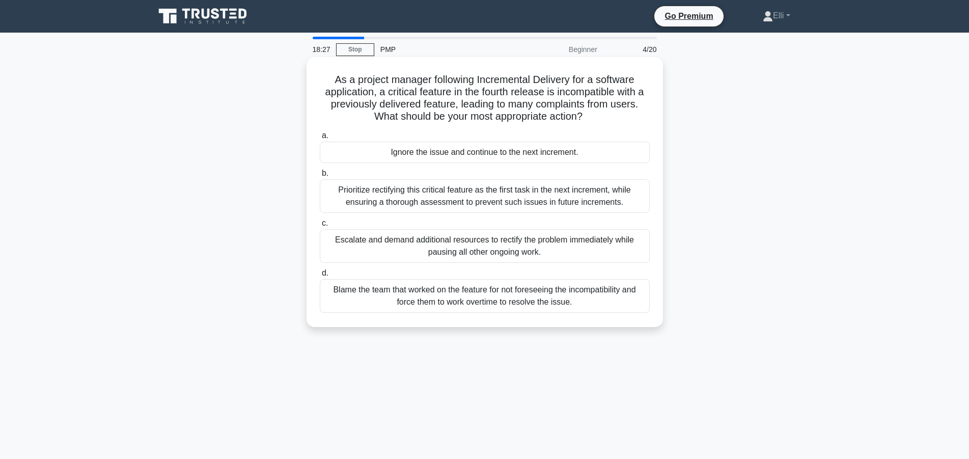
click at [501, 195] on div "Prioritize rectifying this critical feature as the first task in the next incre…" at bounding box center [485, 196] width 330 height 34
click at [320, 177] on input "b. Prioritize rectifying this critical feature as the first task in the next in…" at bounding box center [320, 173] width 0 height 7
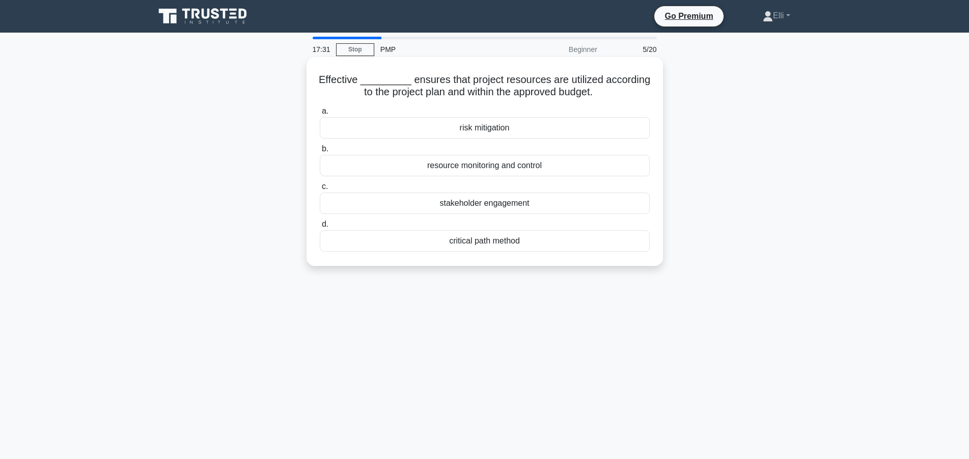
click at [515, 169] on div "resource monitoring and control" at bounding box center [485, 165] width 330 height 21
click at [320, 152] on input "b. resource monitoring and control" at bounding box center [320, 149] width 0 height 7
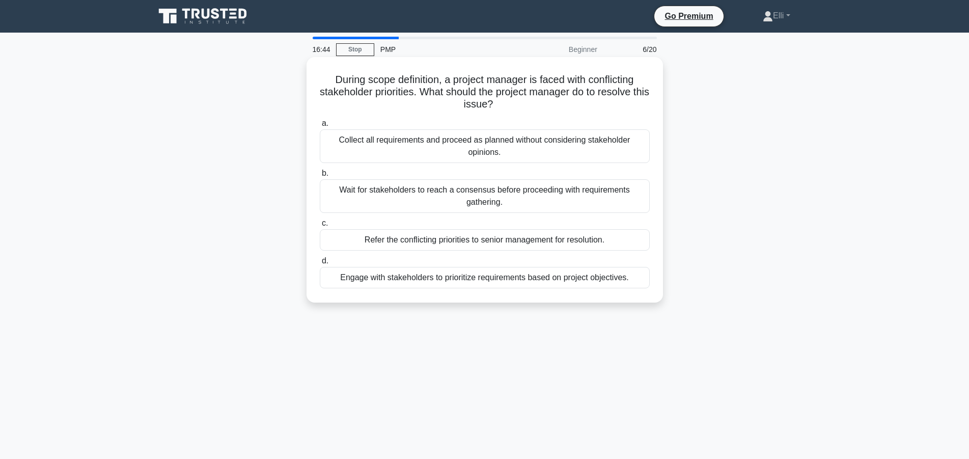
click at [438, 285] on div "Engage with stakeholders to prioritize requirements based on project objectives." at bounding box center [485, 277] width 330 height 21
click at [320, 264] on input "d. Engage with stakeholders to prioritize requirements based on project objecti…" at bounding box center [320, 261] width 0 height 7
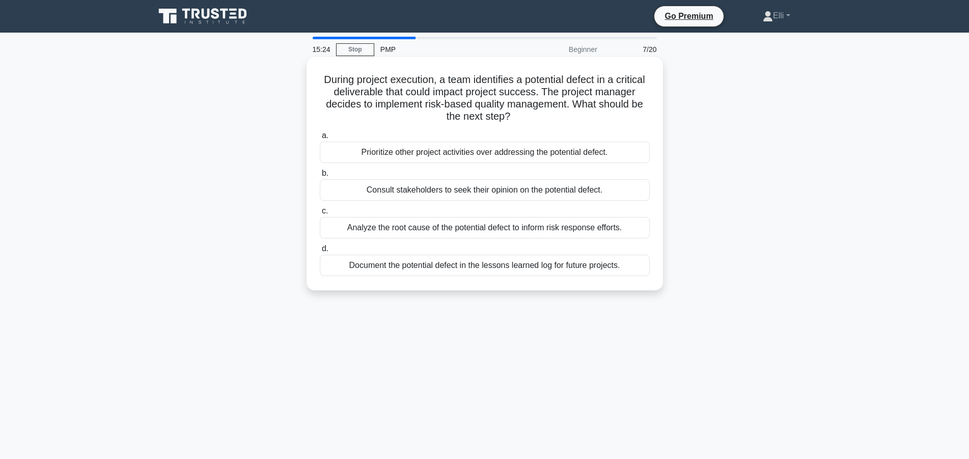
click at [472, 227] on div "Analyze the root cause of the potential defect to inform risk response efforts." at bounding box center [485, 227] width 330 height 21
click at [320, 214] on input "c. Analyze the root cause of the potential defect to inform risk response effor…" at bounding box center [320, 211] width 0 height 7
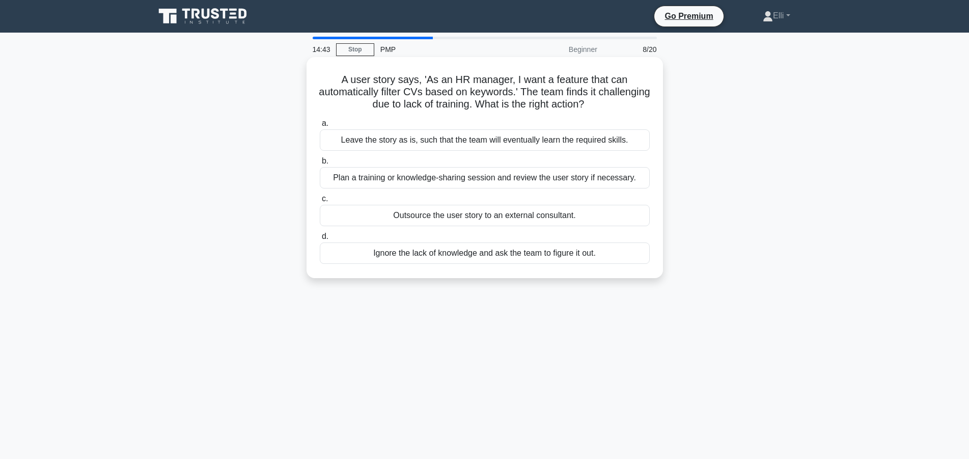
click at [457, 179] on div "Plan a training or knowledge-sharing session and review the user story if neces…" at bounding box center [485, 177] width 330 height 21
click at [320, 165] on input "b. Plan a training or knowledge-sharing session and review the user story if ne…" at bounding box center [320, 161] width 0 height 7
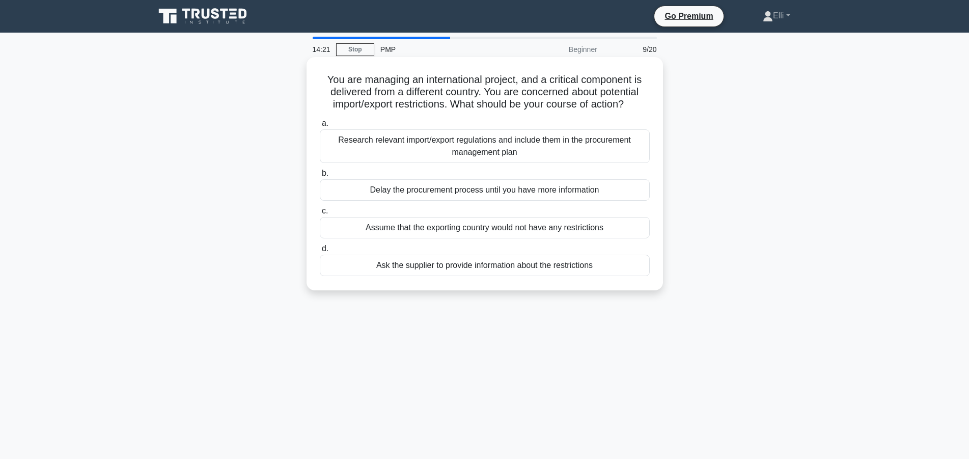
click at [472, 150] on div "Research relevant import/export regulations and include them in the procurement…" at bounding box center [485, 146] width 330 height 34
click at [320, 127] on input "a. Research relevant import/export regulations and include them in the procurem…" at bounding box center [320, 123] width 0 height 7
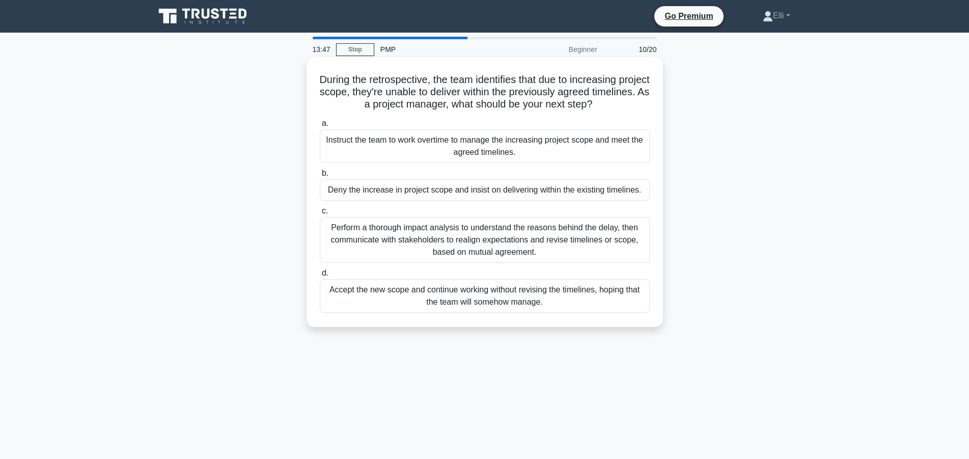
click at [539, 233] on div "Perform a thorough impact analysis to understand the reasons behind the delay, …" at bounding box center [485, 240] width 330 height 46
click at [320, 214] on input "c. Perform a thorough impact analysis to understand the reasons behind the dela…" at bounding box center [320, 211] width 0 height 7
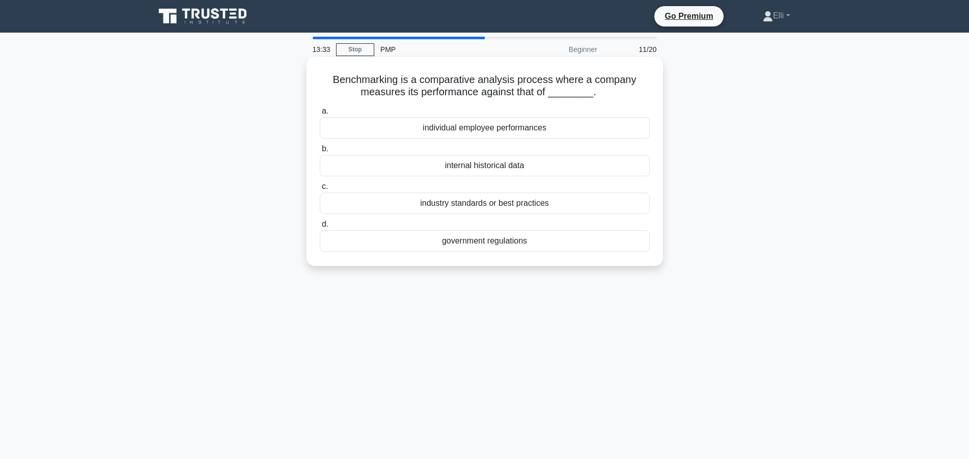
click at [530, 207] on div "industry standards or best practices" at bounding box center [485, 203] width 330 height 21
click at [320, 190] on input "c. industry standards or best practices" at bounding box center [320, 186] width 0 height 7
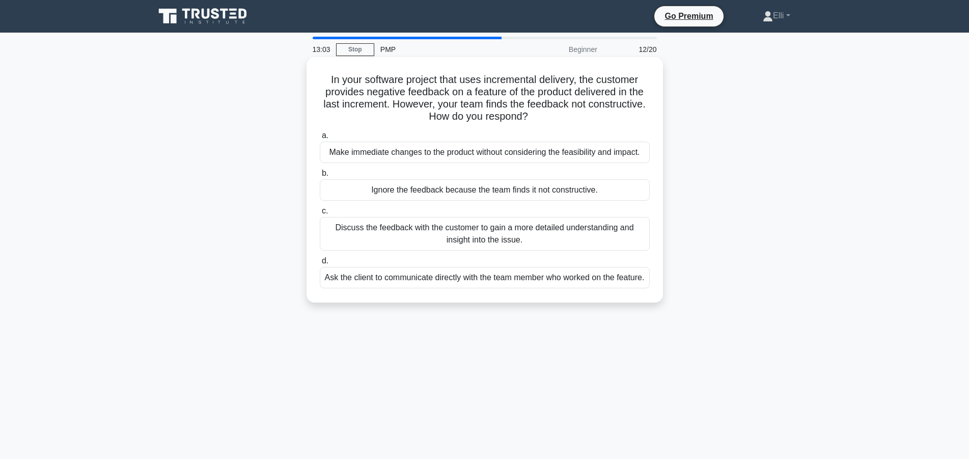
click at [534, 233] on div "Discuss the feedback with the customer to gain a more detailed understanding an…" at bounding box center [485, 234] width 330 height 34
click at [534, 238] on div "Discuss the feedback with the customer to gain a more detailed understanding an…" at bounding box center [485, 234] width 330 height 34
click at [320, 214] on input "c. Discuss the feedback with the customer to gain a more detailed understanding…" at bounding box center [320, 211] width 0 height 7
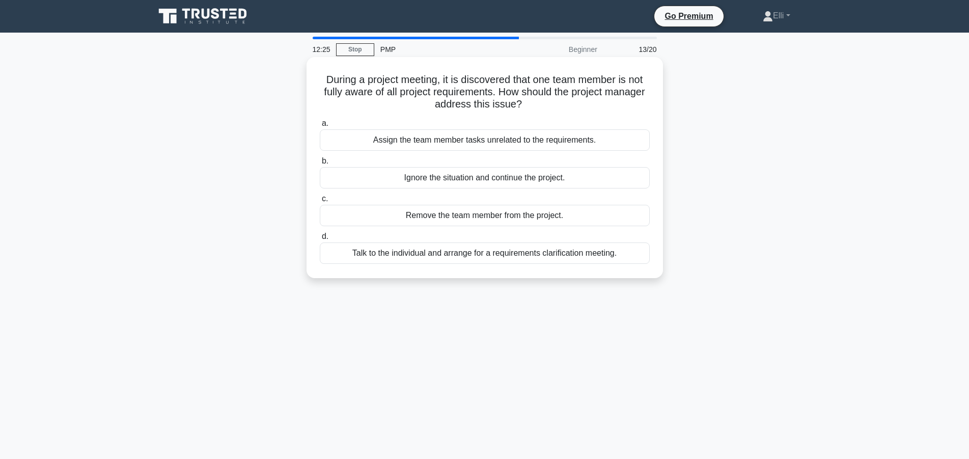
click at [496, 257] on div "Talk to the individual and arrange for a requirements clarification meeting." at bounding box center [485, 252] width 330 height 21
click at [320, 240] on input "d. Talk to the individual and arrange for a requirements clarification meeting." at bounding box center [320, 236] width 0 height 7
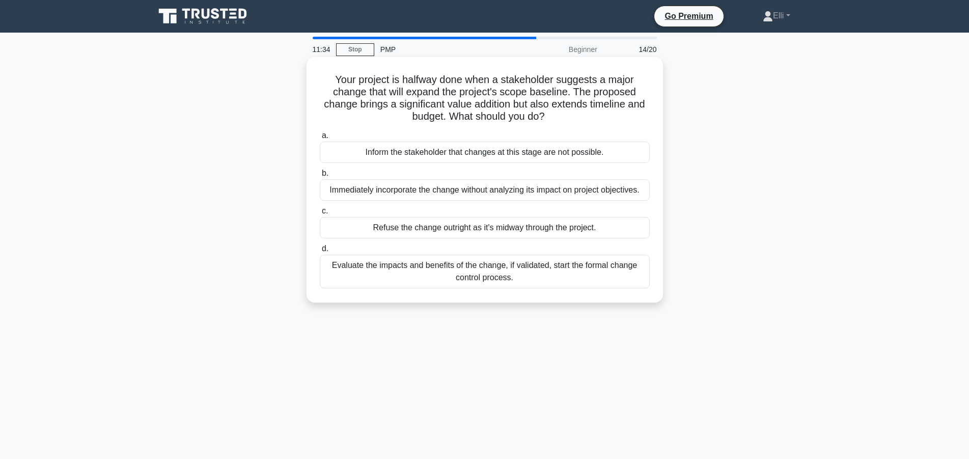
click at [558, 278] on div "Evaluate the impacts and benefits of the change, if validated, start the formal…" at bounding box center [485, 272] width 330 height 34
click at [320, 252] on input "d. Evaluate the impacts and benefits of the change, if validated, start the for…" at bounding box center [320, 249] width 0 height 7
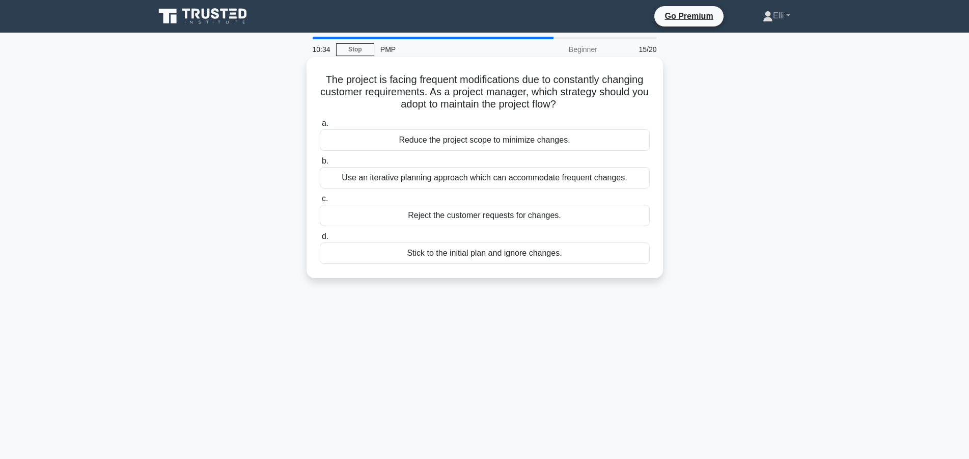
click at [547, 184] on div "Use an iterative planning approach which can accommodate frequent changes." at bounding box center [485, 177] width 330 height 21
click at [320, 165] on input "b. Use an iterative planning approach which can accommodate frequent changes." at bounding box center [320, 161] width 0 height 7
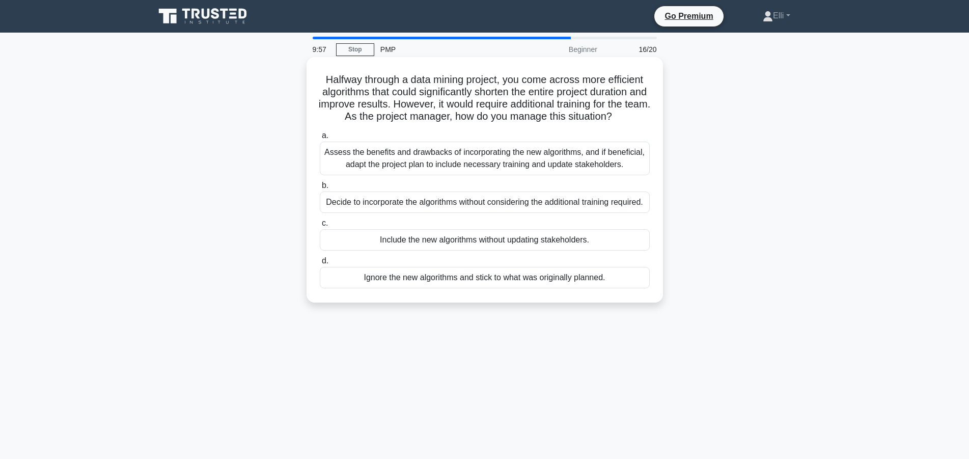
click at [577, 157] on div "Assess the benefits and drawbacks of incorporating the new algorithms, and if b…" at bounding box center [485, 159] width 330 height 34
click at [320, 139] on input "a. Assess the benefits and drawbacks of incorporating the new algorithms, and i…" at bounding box center [320, 135] width 0 height 7
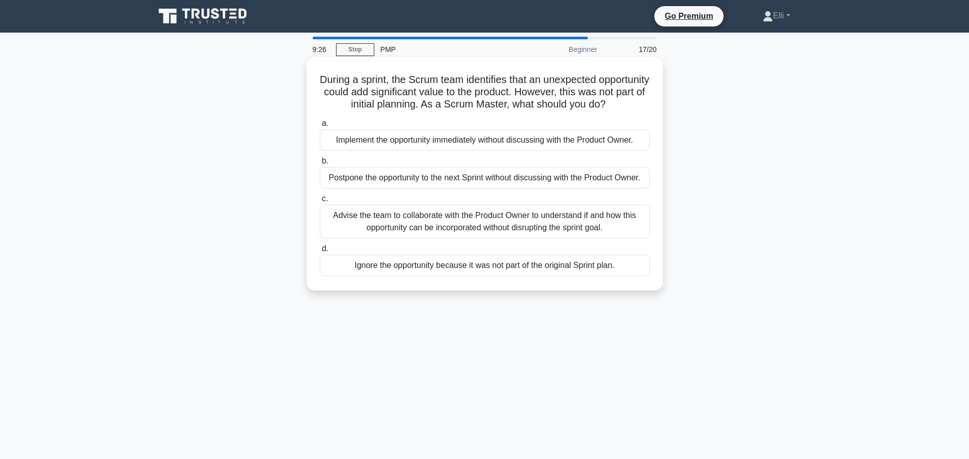
click at [541, 223] on div "Advise the team to collaborate with the Product Owner to understand if and how …" at bounding box center [485, 222] width 330 height 34
click at [320, 202] on input "c. Advise the team to collaborate with the Product Owner to understand if and h…" at bounding box center [320, 199] width 0 height 7
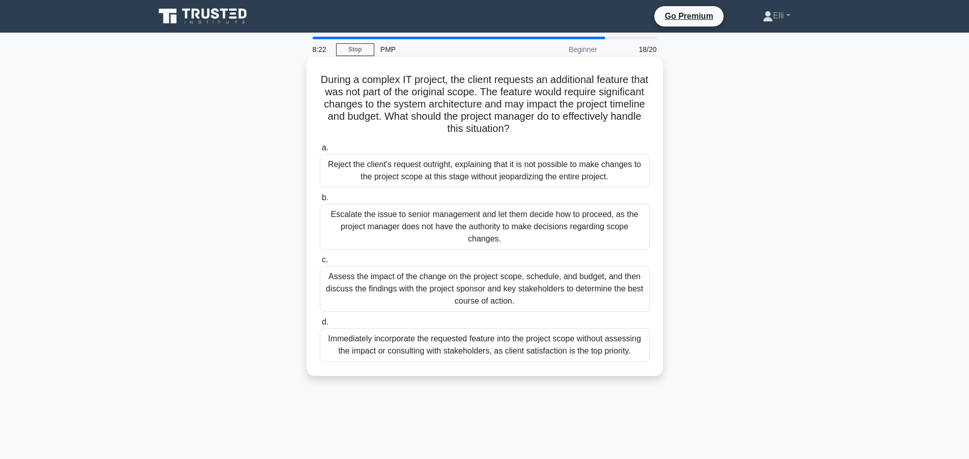
click at [387, 279] on div "Assess the impact of the change on the project scope, schedule, and budget, and…" at bounding box center [485, 289] width 330 height 46
click at [320, 263] on input "c. Assess the impact of the change on the project scope, schedule, and budget, …" at bounding box center [320, 260] width 0 height 7
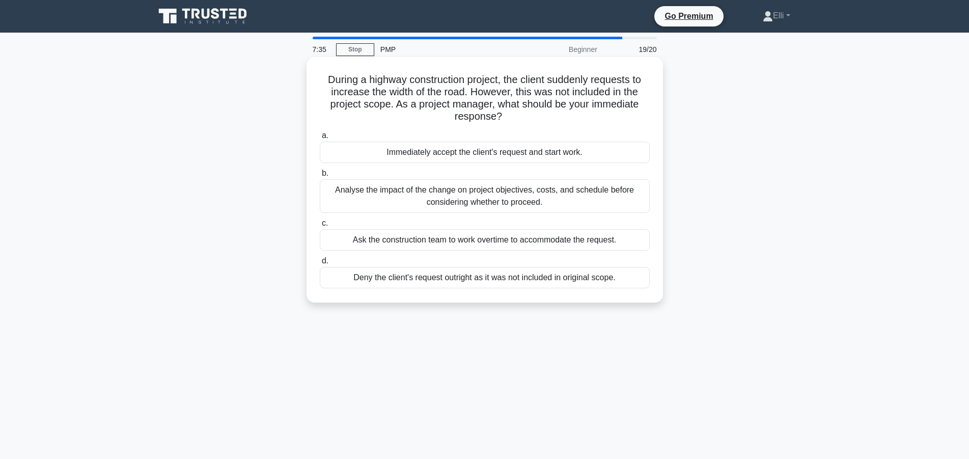
click at [427, 187] on div "Analyse the impact of the change on project objectives, costs, and schedule bef…" at bounding box center [485, 196] width 330 height 34
click at [320, 177] on input "b. Analyse the impact of the change on project objectives, costs, and schedule …" at bounding box center [320, 173] width 0 height 7
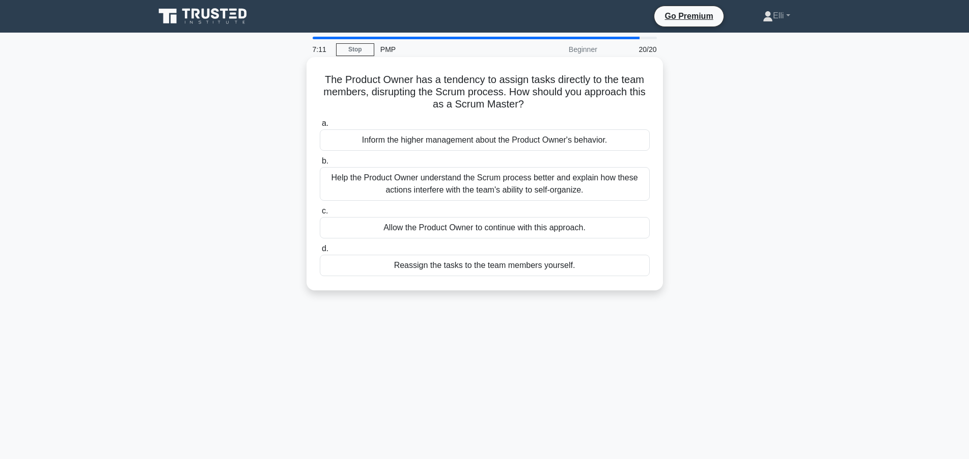
click at [595, 181] on div "Help the Product Owner understand the Scrum process better and explain how thes…" at bounding box center [485, 184] width 330 height 34
click at [320, 165] on input "b. Help the Product Owner understand the Scrum process better and explain how t…" at bounding box center [320, 161] width 0 height 7
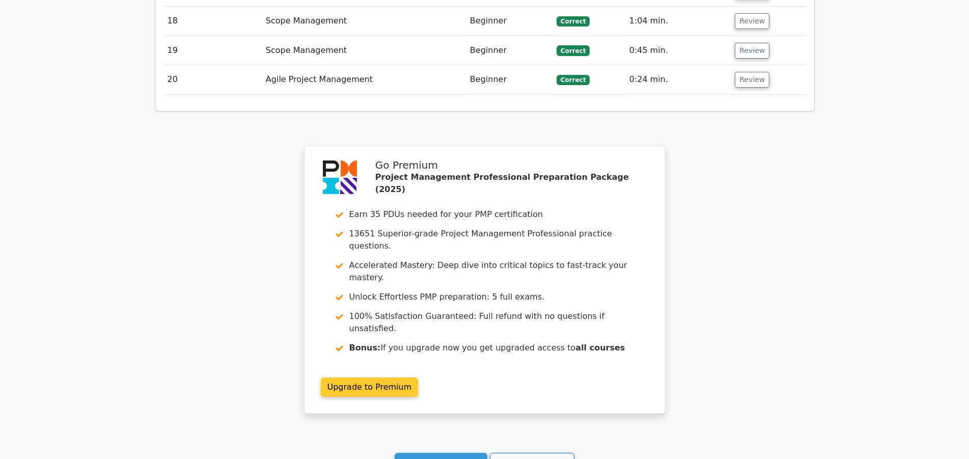
scroll to position [1767, 0]
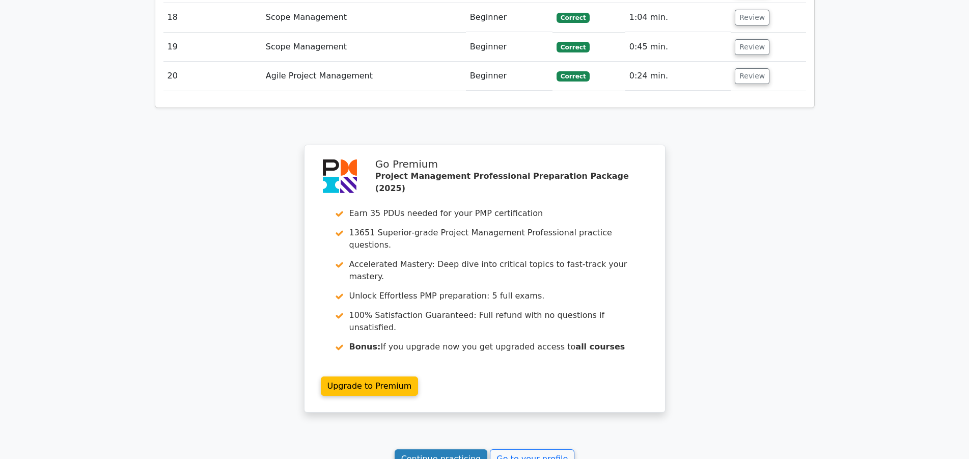
click at [463, 449] on link "Continue practicing" at bounding box center [441, 458] width 93 height 19
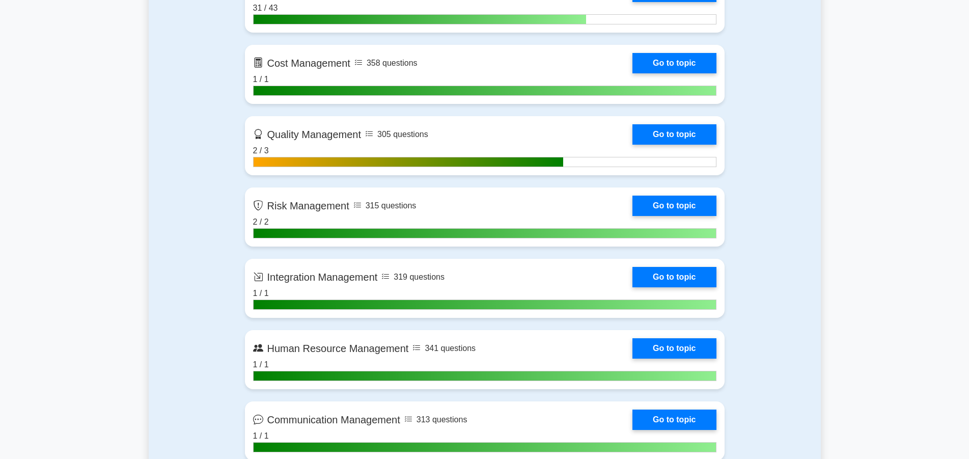
scroll to position [883, 0]
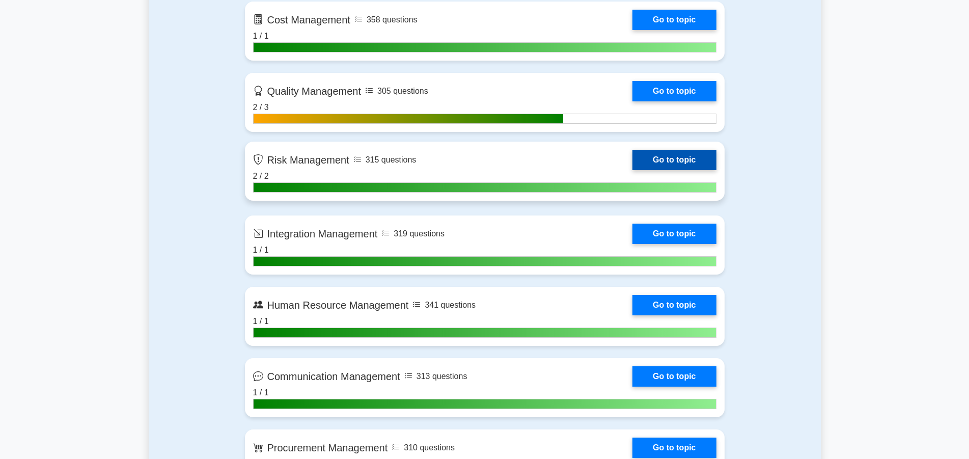
click at [657, 157] on link "Go to topic" at bounding box center [675, 160] width 84 height 20
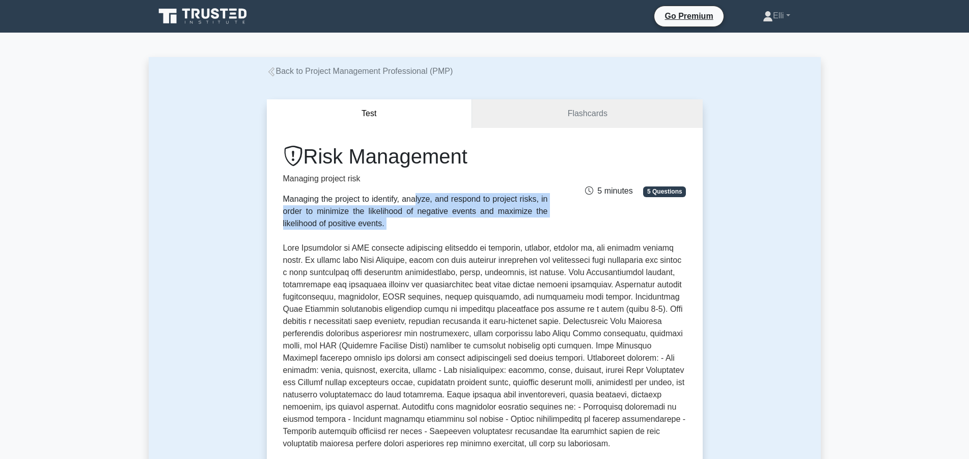
drag, startPoint x: 286, startPoint y: 198, endPoint x: 557, endPoint y: 200, distance: 271.0
click at [557, 200] on div "Risk Management Managing project risk Managing the project to identify, analyze…" at bounding box center [485, 187] width 416 height 86
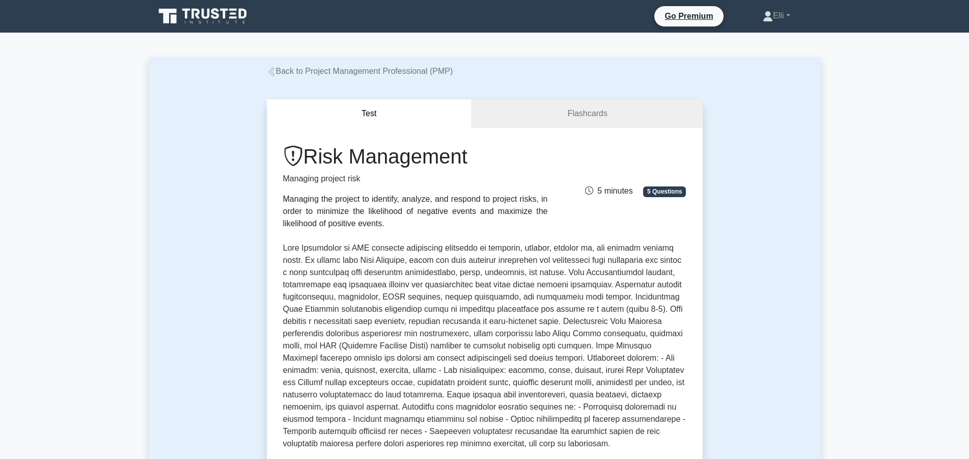
click at [572, 216] on div "Risk Management Managing project risk Managing the project to identify, analyze…" at bounding box center [485, 187] width 416 height 86
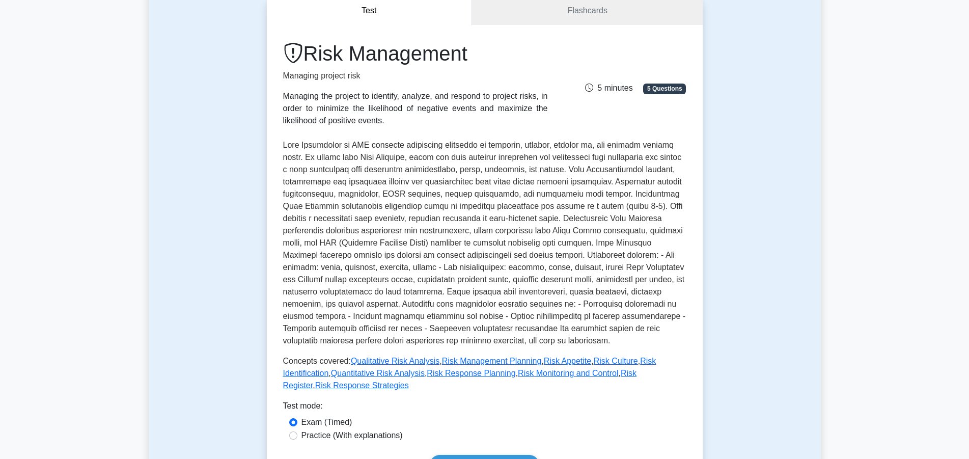
scroll to position [52, 0]
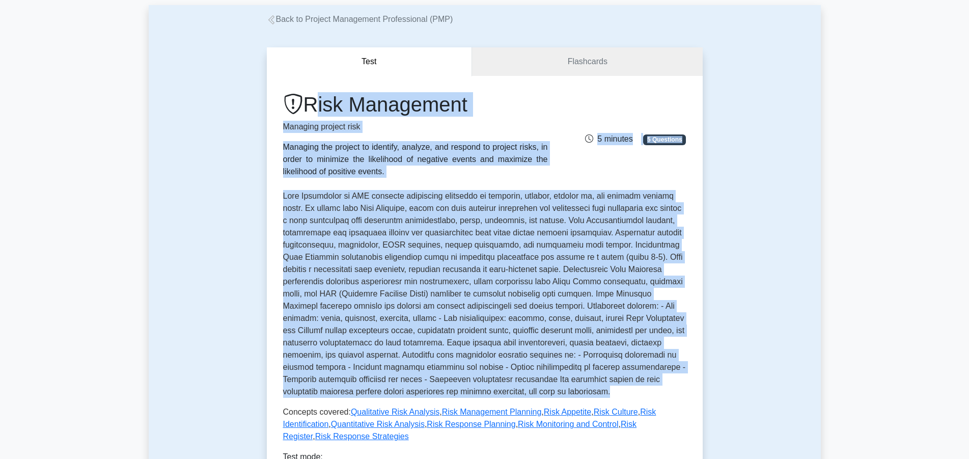
drag, startPoint x: 310, startPoint y: 103, endPoint x: 397, endPoint y: 379, distance: 289.2
click at [400, 392] on div "Risk Management Managing project risk Managing the project to identify, analyze…" at bounding box center [484, 267] width 403 height 350
copy div "Risk Management Managing project risk Managing the project to identify, analyze…"
click at [583, 175] on div "Risk Management Managing project risk Managing the project to identify, analyze…" at bounding box center [485, 135] width 416 height 86
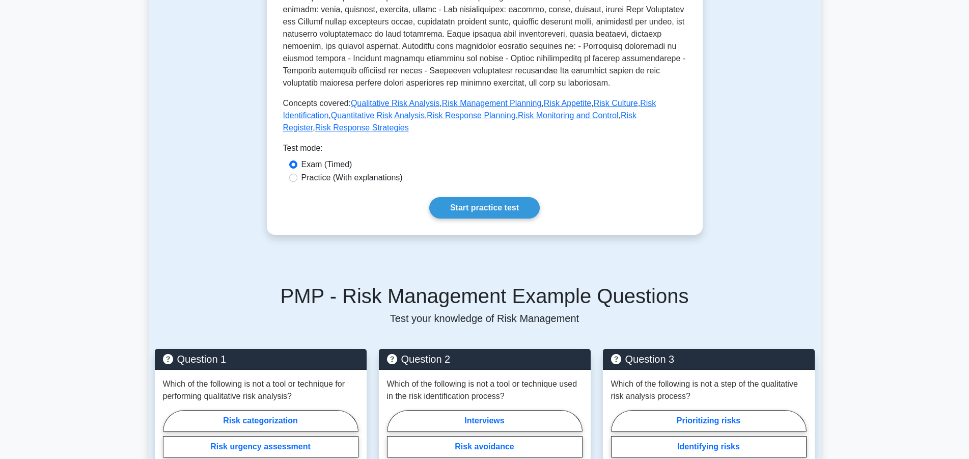
scroll to position [520, 0]
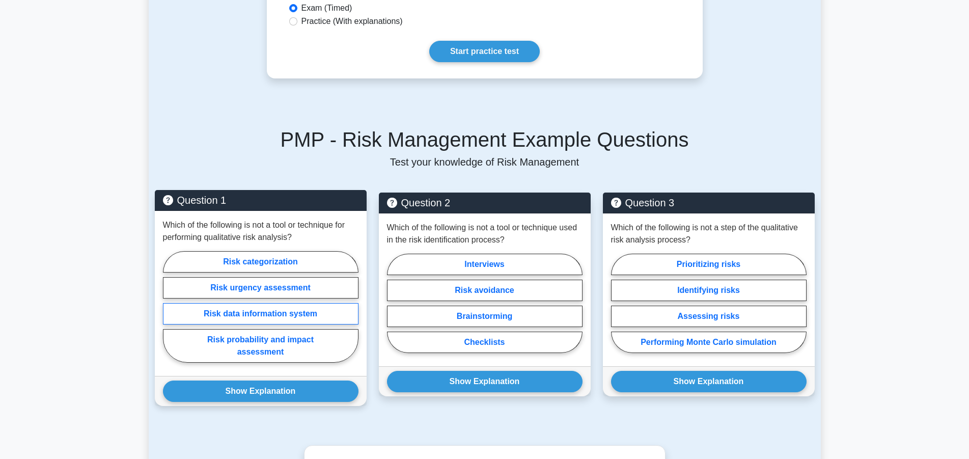
click at [288, 303] on label "Risk data information system" at bounding box center [261, 313] width 196 height 21
click at [170, 307] on input "Risk data information system" at bounding box center [166, 310] width 7 height 7
radio input "true"
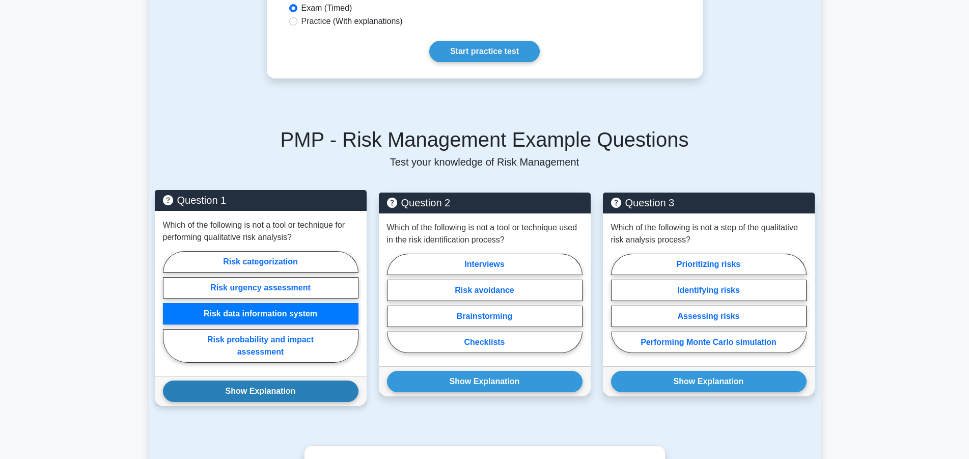
click at [283, 381] on button "Show Explanation" at bounding box center [261, 391] width 196 height 21
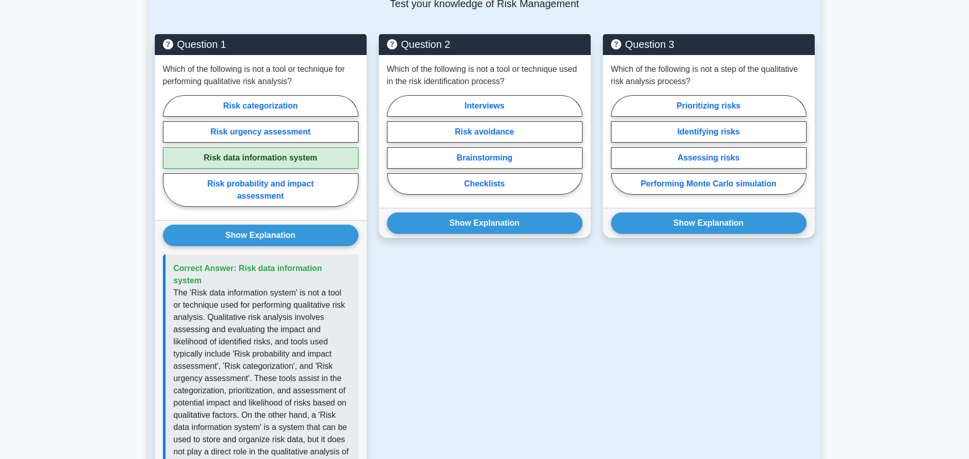
scroll to position [676, 0]
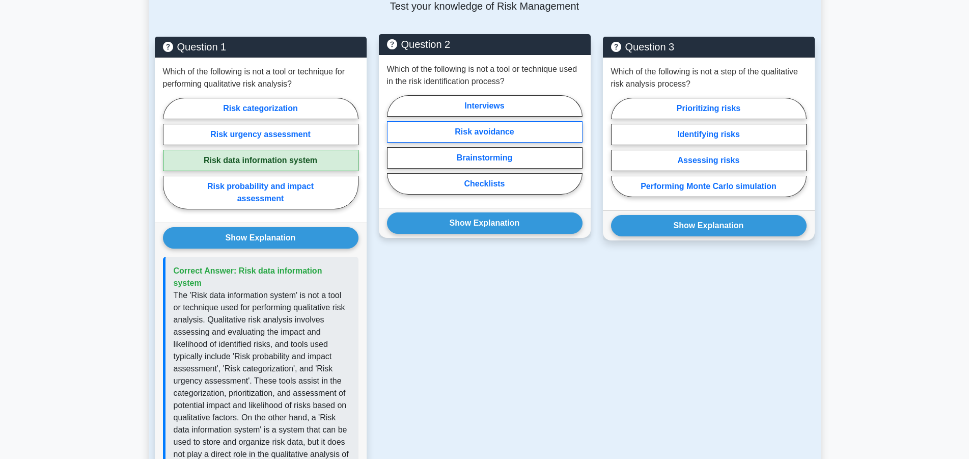
click at [497, 121] on label "Risk avoidance" at bounding box center [485, 131] width 196 height 21
click at [394, 145] on input "Risk avoidance" at bounding box center [390, 148] width 7 height 7
radio input "true"
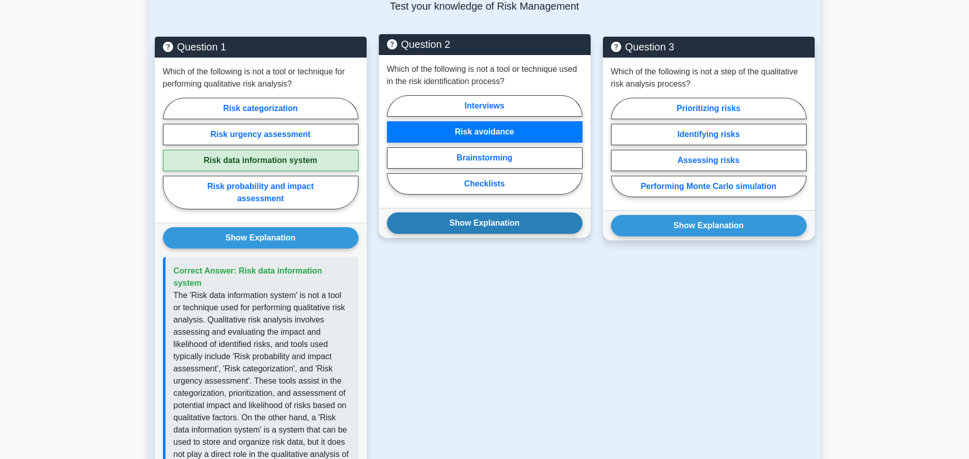
click at [489, 213] on button "Show Explanation" at bounding box center [485, 222] width 196 height 21
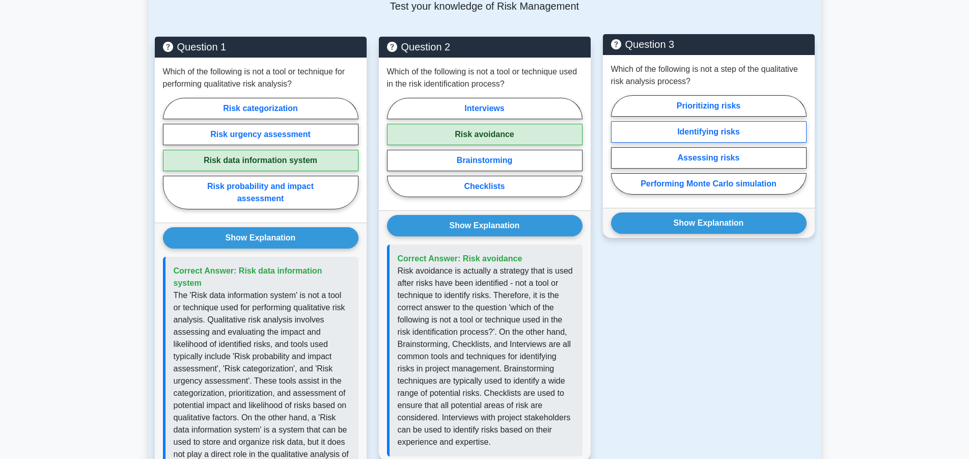
click at [704, 121] on label "Identifying risks" at bounding box center [709, 131] width 196 height 21
click at [618, 145] on input "Identifying risks" at bounding box center [614, 148] width 7 height 7
radio input "true"
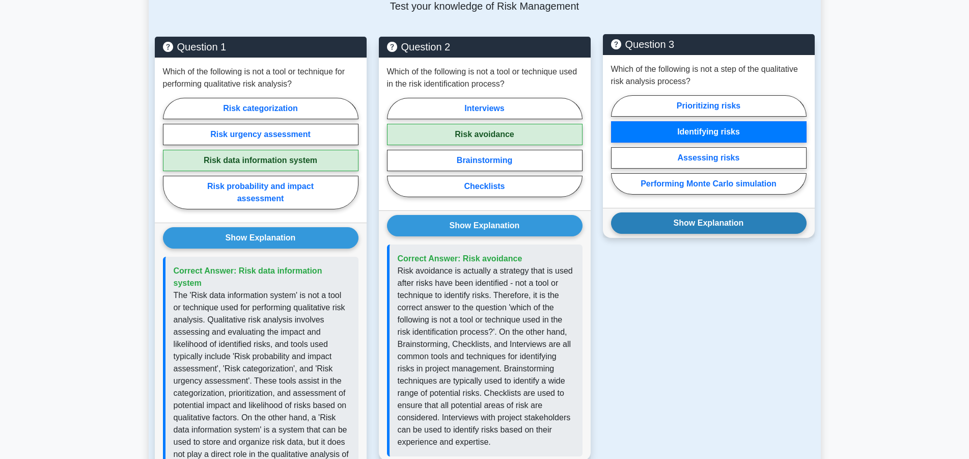
click at [728, 213] on button "Show Explanation" at bounding box center [709, 222] width 196 height 21
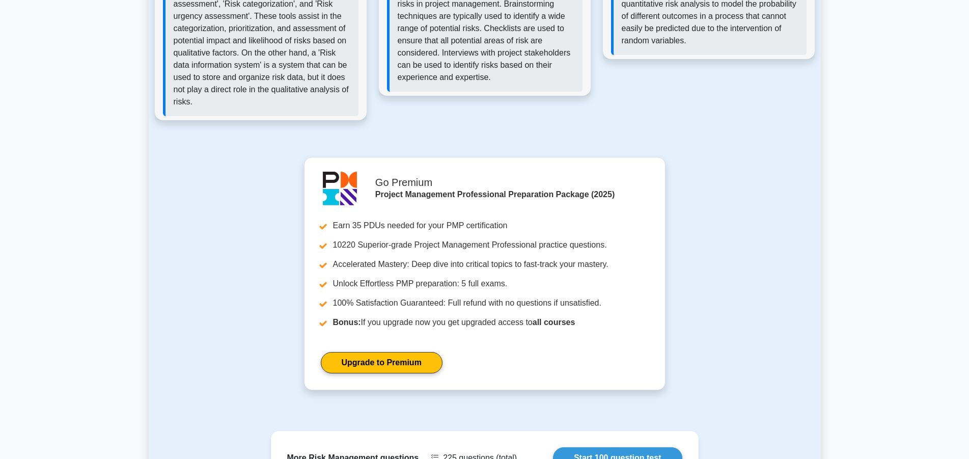
scroll to position [1143, 0]
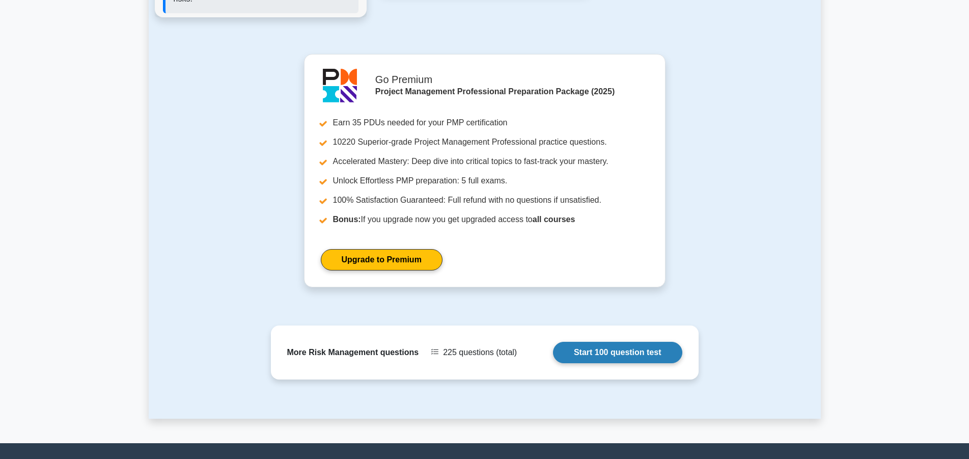
click at [601, 342] on link "Start 100 question test" at bounding box center [617, 352] width 129 height 21
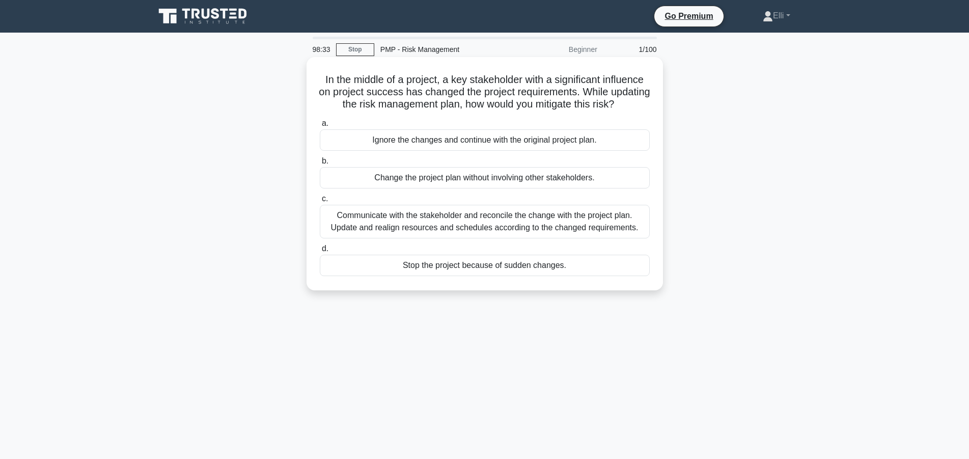
click at [534, 220] on div "Communicate with the stakeholder and reconcile the change with the project plan…" at bounding box center [485, 222] width 330 height 34
click at [320, 202] on input "c. Communicate with the stakeholder and reconcile the change with the project p…" at bounding box center [320, 199] width 0 height 7
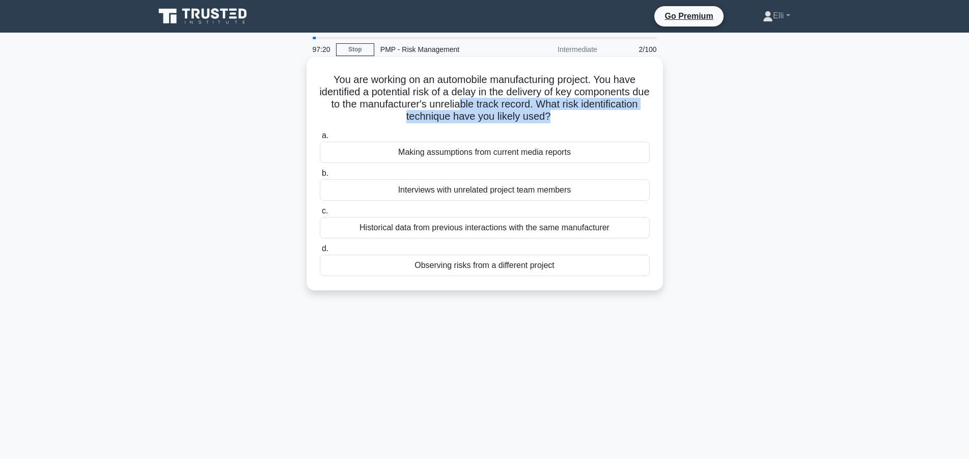
drag, startPoint x: 469, startPoint y: 104, endPoint x: 549, endPoint y: 113, distance: 80.9
click at [549, 113] on h5 "You are working on an automobile manufacturing project. You have identified a p…" at bounding box center [485, 98] width 332 height 50
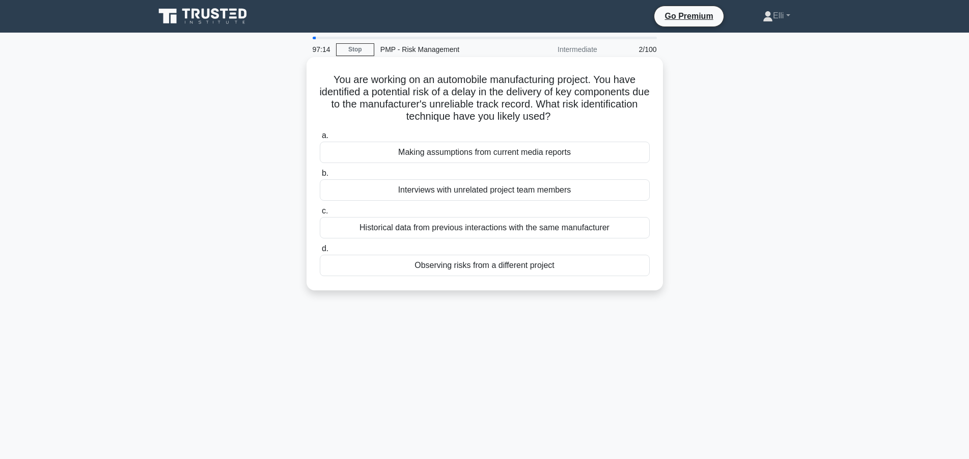
click at [519, 229] on div "Historical data from previous interactions with the same manufacturer" at bounding box center [485, 227] width 330 height 21
click at [320, 214] on input "c. Historical data from previous interactions with the same manufacturer" at bounding box center [320, 211] width 0 height 7
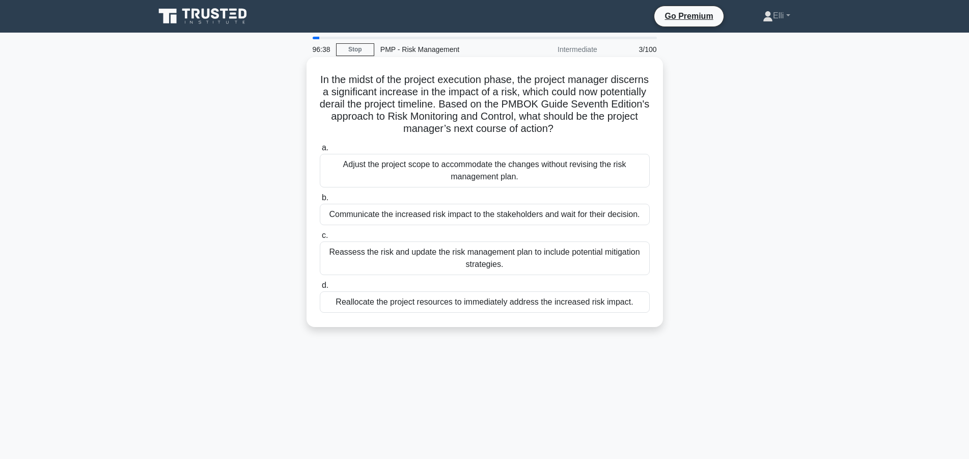
click at [563, 251] on div "Reassess the risk and update the risk management plan to include potential miti…" at bounding box center [485, 258] width 330 height 34
click at [320, 239] on input "c. Reassess the risk and update the risk management plan to include potential m…" at bounding box center [320, 235] width 0 height 7
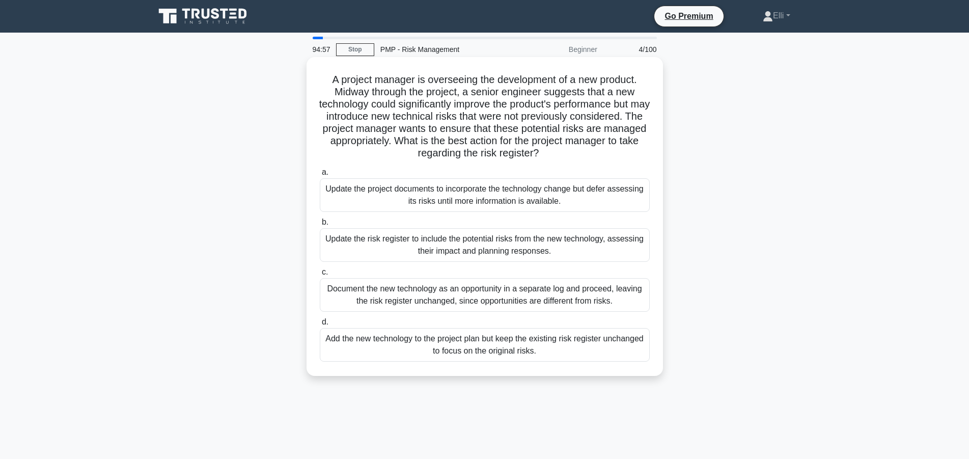
click at [420, 247] on div "Update the risk register to include the potential risks from the new technology…" at bounding box center [485, 245] width 330 height 34
click at [320, 226] on input "b. Update the risk register to include the potential risks from the new technol…" at bounding box center [320, 222] width 0 height 7
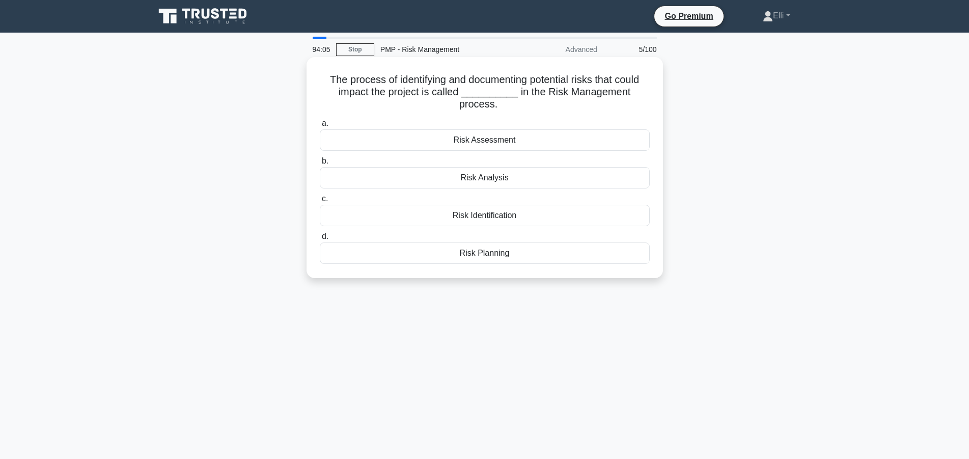
click at [514, 206] on div "Risk Identification" at bounding box center [485, 215] width 330 height 21
click at [320, 202] on input "c. Risk Identification" at bounding box center [320, 199] width 0 height 7
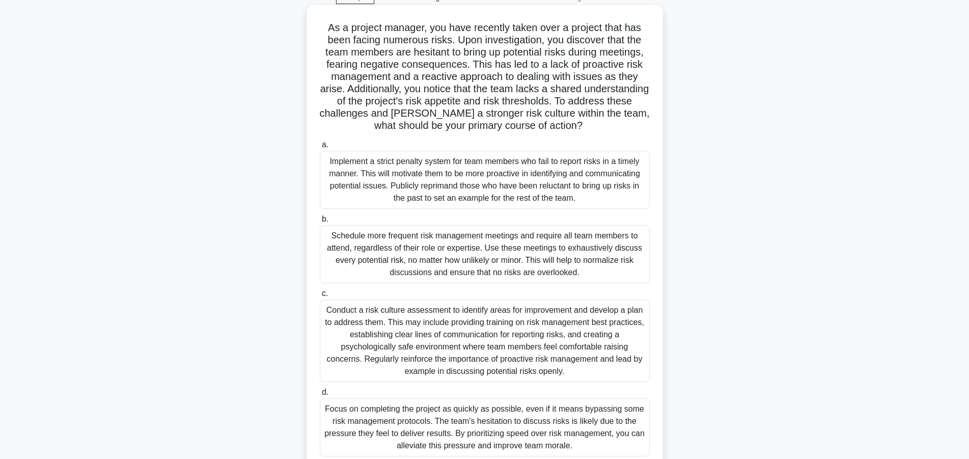
scroll to position [91, 0]
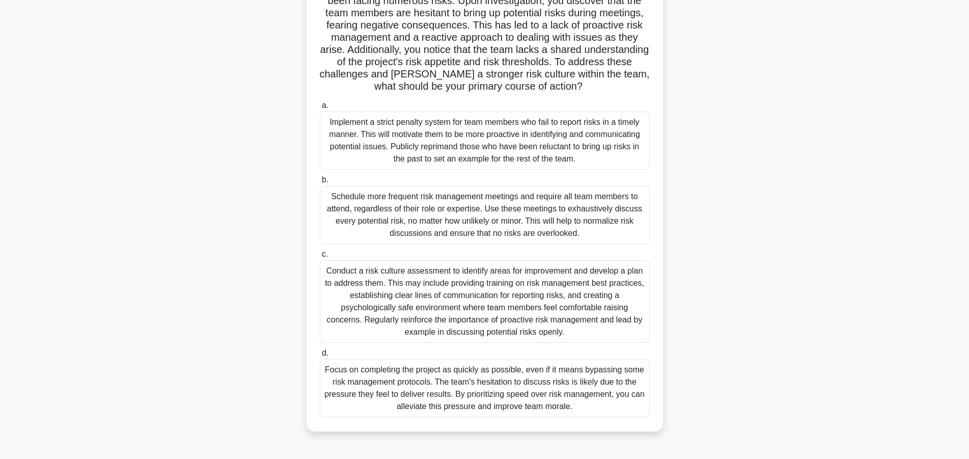
click at [521, 294] on div "Conduct a risk culture assessment to identify areas for improvement and develop…" at bounding box center [485, 301] width 330 height 83
click at [320, 258] on input "c. Conduct a risk culture assessment to identify areas for improvement and deve…" at bounding box center [320, 254] width 0 height 7
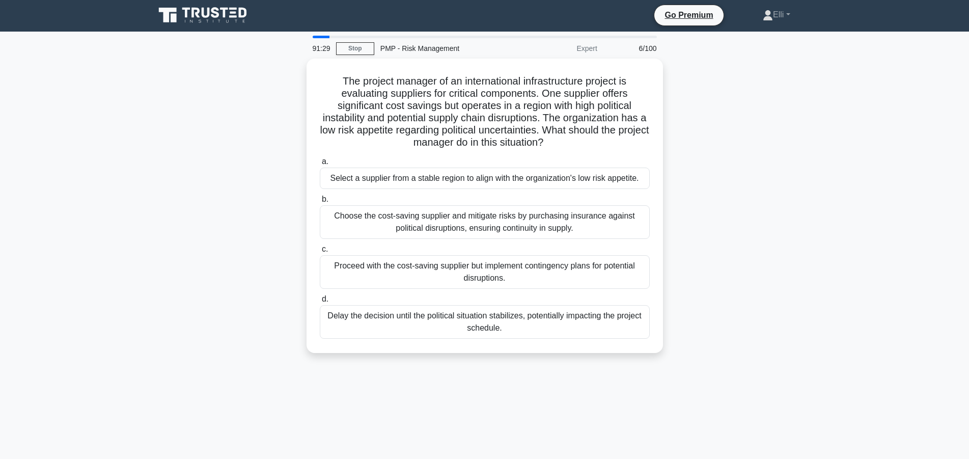
scroll to position [0, 0]
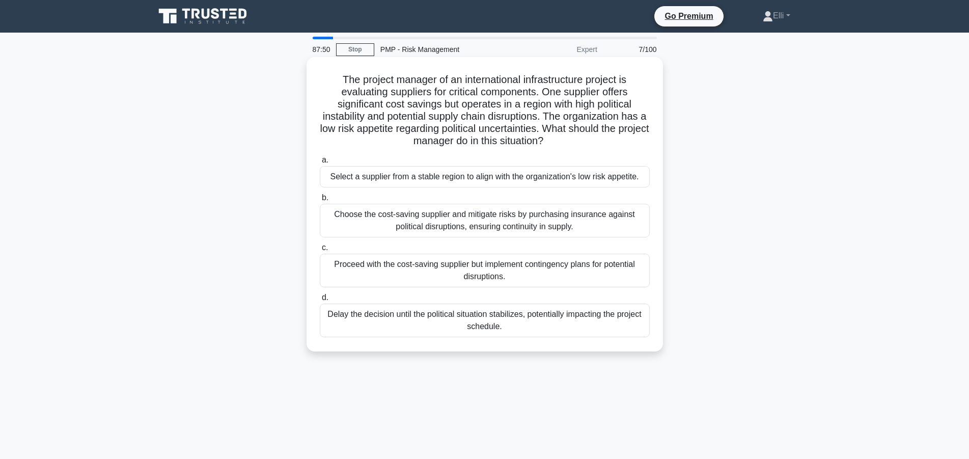
click at [537, 225] on div "Choose the cost-saving supplier and mitigate risks by purchasing insurance agai…" at bounding box center [485, 221] width 330 height 34
click at [320, 201] on input "b. Choose the cost-saving supplier and mitigate risks by purchasing insurance a…" at bounding box center [320, 198] width 0 height 7
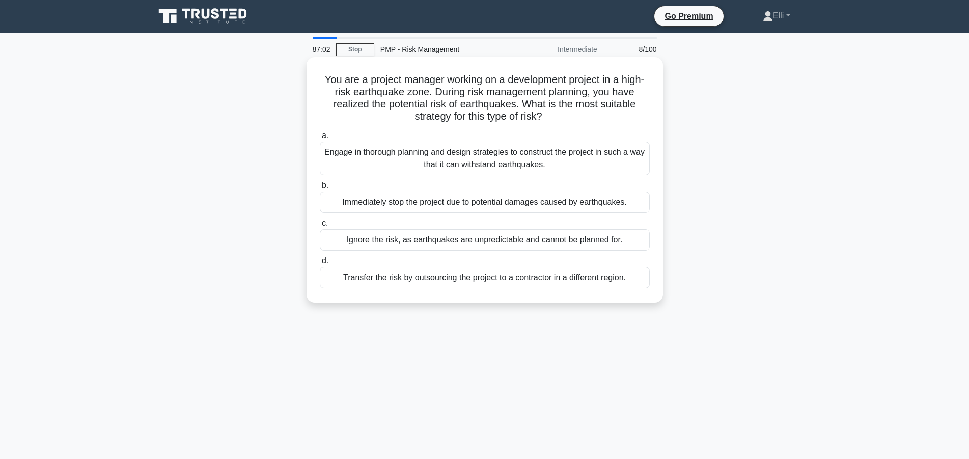
click at [585, 164] on div "Engage in thorough planning and design strategies to construct the project in s…" at bounding box center [485, 159] width 330 height 34
click at [320, 139] on input "a. Engage in thorough planning and design strategies to construct the project i…" at bounding box center [320, 135] width 0 height 7
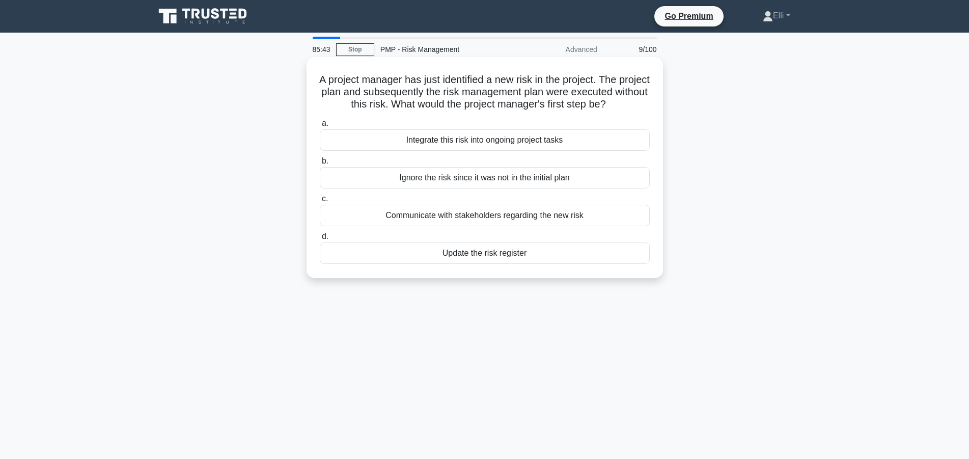
click at [515, 254] on div "Update the risk register" at bounding box center [485, 252] width 330 height 21
click at [320, 240] on input "d. Update the risk register" at bounding box center [320, 236] width 0 height 7
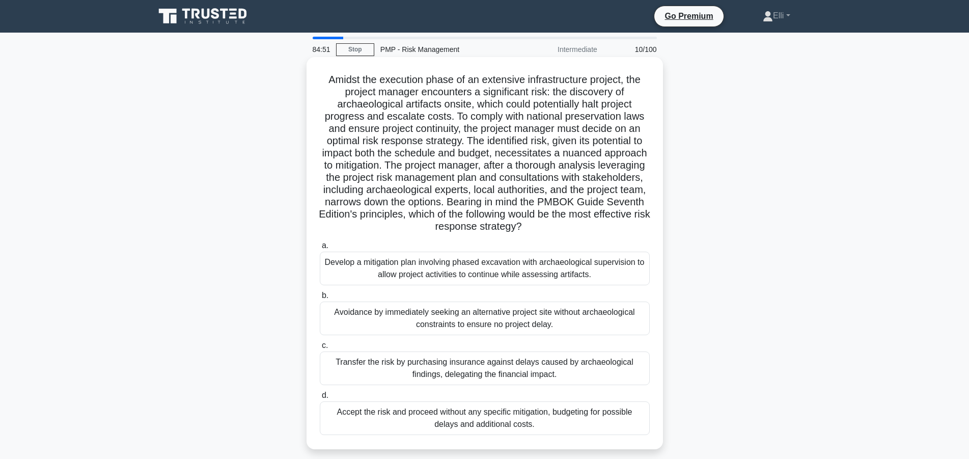
scroll to position [52, 0]
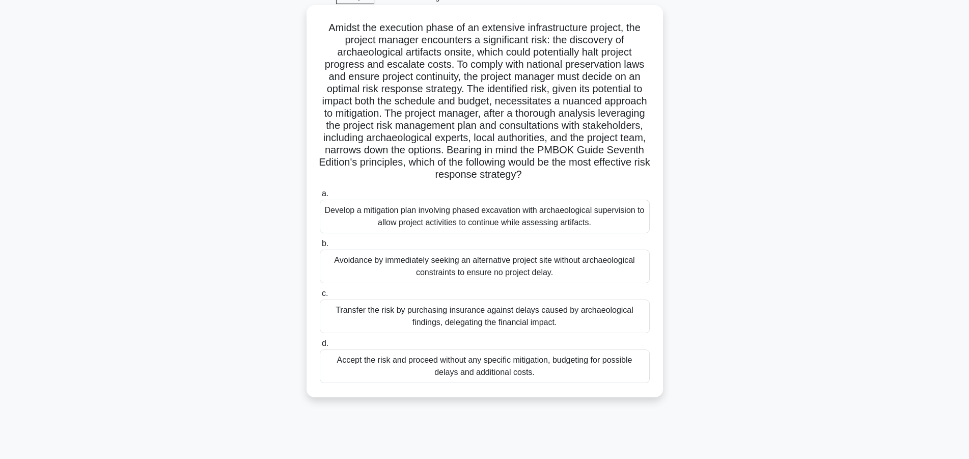
click at [537, 212] on div "Develop a mitigation plan involving phased excavation with archaeological super…" at bounding box center [485, 217] width 330 height 34
click at [320, 197] on input "a. Develop a mitigation plan involving phased excavation with archaeological su…" at bounding box center [320, 194] width 0 height 7
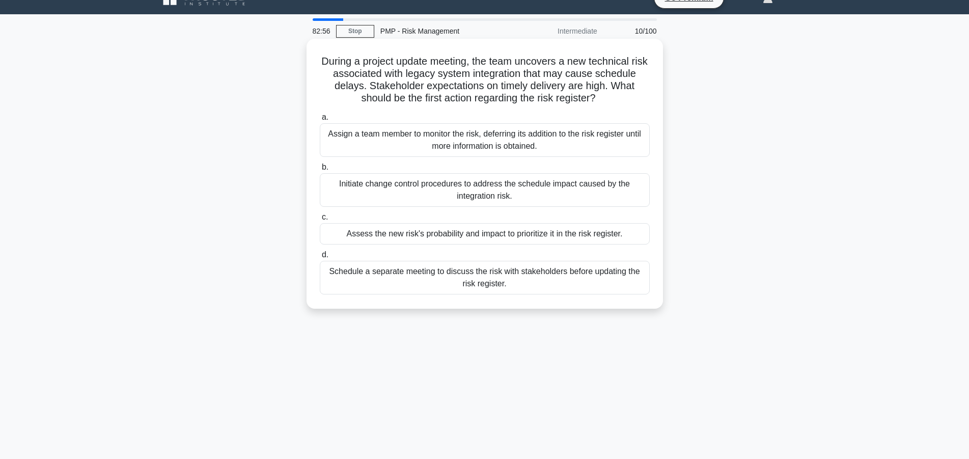
scroll to position [0, 0]
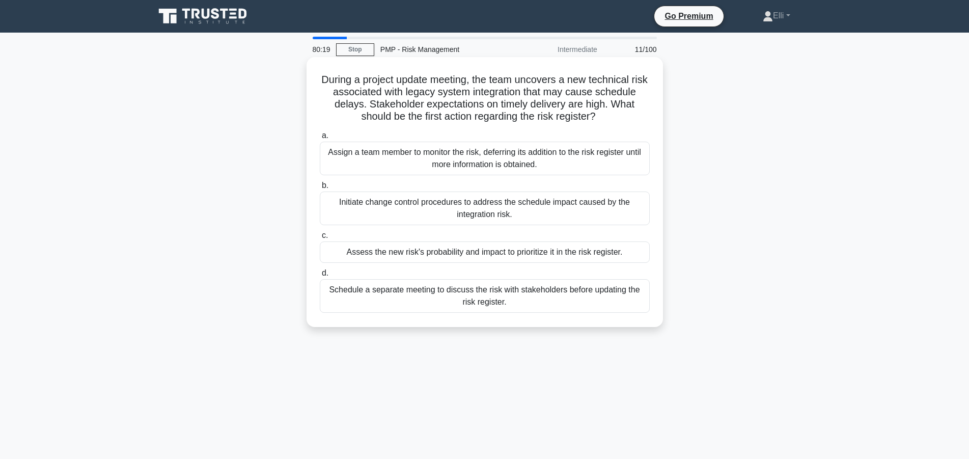
click at [551, 292] on div "Schedule a separate meeting to discuss the risk with stakeholders before updati…" at bounding box center [485, 296] width 330 height 34
click at [320, 277] on input "d. Schedule a separate meeting to discuss the risk with stakeholders before upd…" at bounding box center [320, 273] width 0 height 7
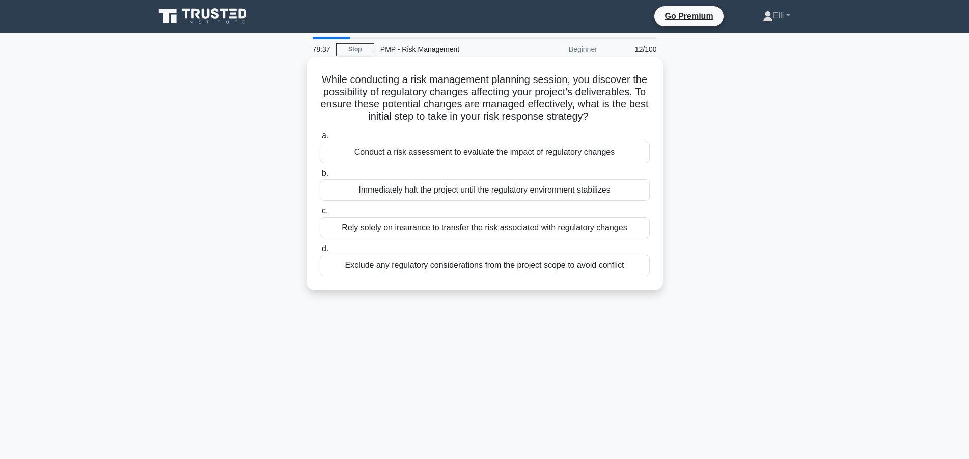
click at [482, 156] on div "Conduct a risk assessment to evaluate the impact of regulatory changes" at bounding box center [485, 152] width 330 height 21
click at [320, 139] on input "a. Conduct a risk assessment to evaluate the impact of regulatory changes" at bounding box center [320, 135] width 0 height 7
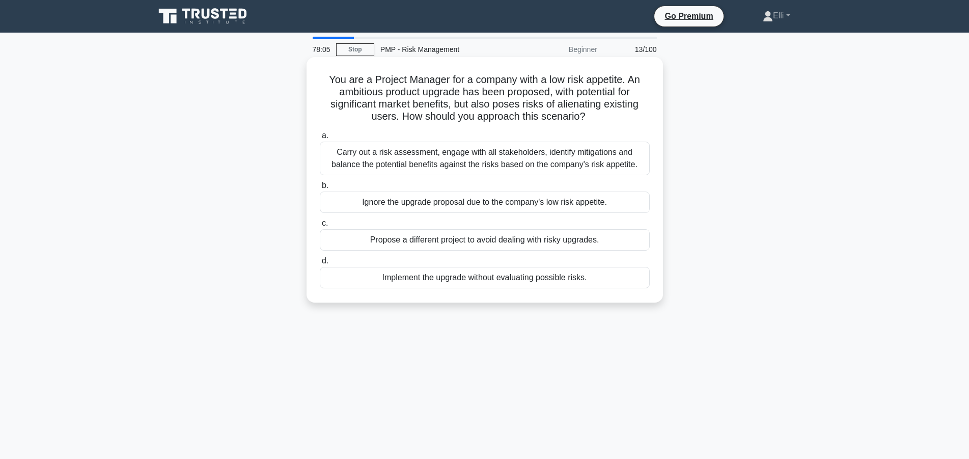
click at [511, 159] on div "Carry out a risk assessment, engage with all stakeholders, identify mitigations…" at bounding box center [485, 159] width 330 height 34
click at [320, 139] on input "a. Carry out a risk assessment, engage with all stakeholders, identify mitigati…" at bounding box center [320, 135] width 0 height 7
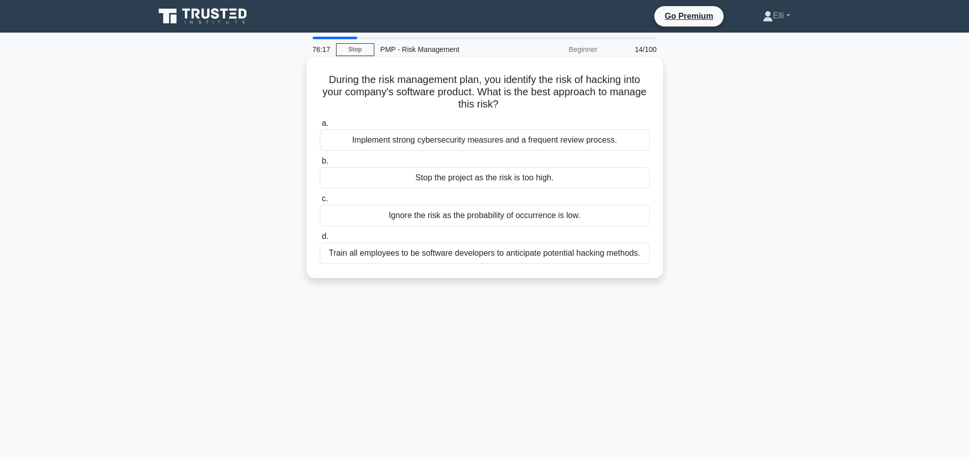
click at [532, 144] on div "Implement strong cybersecurity measures and a frequent review process." at bounding box center [485, 139] width 330 height 21
click at [320, 127] on input "a. Implement strong cybersecurity measures and a frequent review process." at bounding box center [320, 123] width 0 height 7
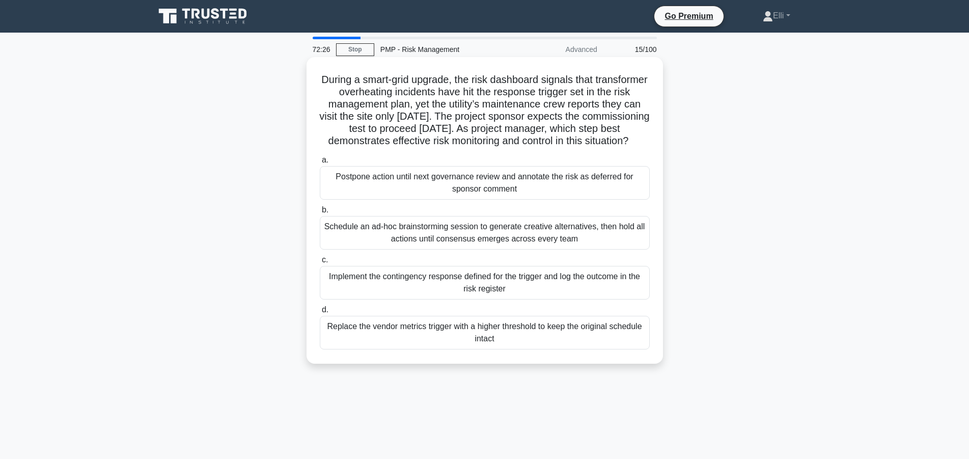
click at [539, 297] on div "Implement the contingency response defined for the trigger and log the outcome …" at bounding box center [485, 283] width 330 height 34
click at [320, 263] on input "c. Implement the contingency response defined for the trigger and log the outco…" at bounding box center [320, 260] width 0 height 7
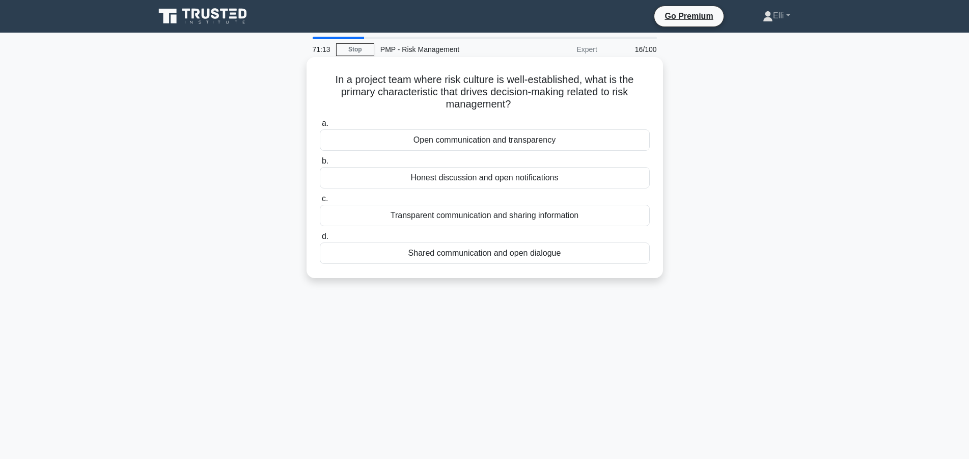
click at [493, 143] on div "Open communication and transparency" at bounding box center [485, 139] width 330 height 21
click at [320, 127] on input "a. Open communication and transparency" at bounding box center [320, 123] width 0 height 7
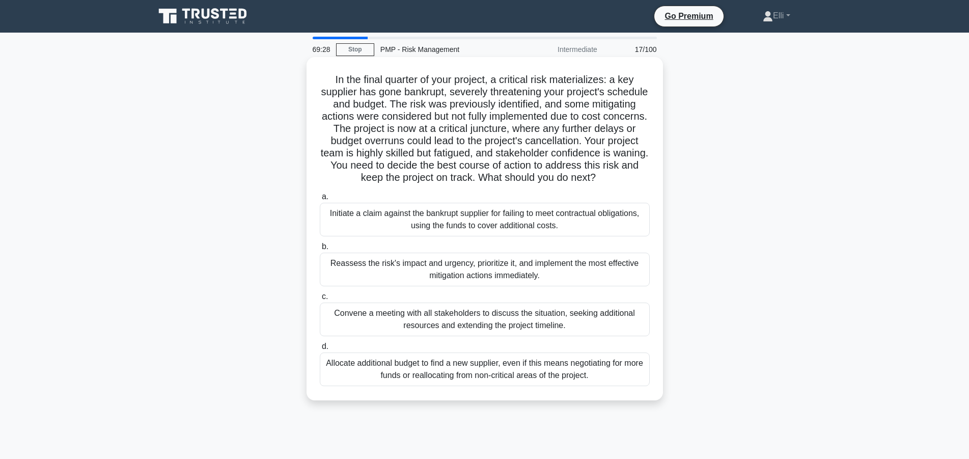
click at [469, 273] on div "Reassess the risk's impact and urgency, prioritize it, and implement the most e…" at bounding box center [485, 270] width 330 height 34
click at [320, 250] on input "b. Reassess the risk's impact and urgency, prioritize it, and implement the mos…" at bounding box center [320, 247] width 0 height 7
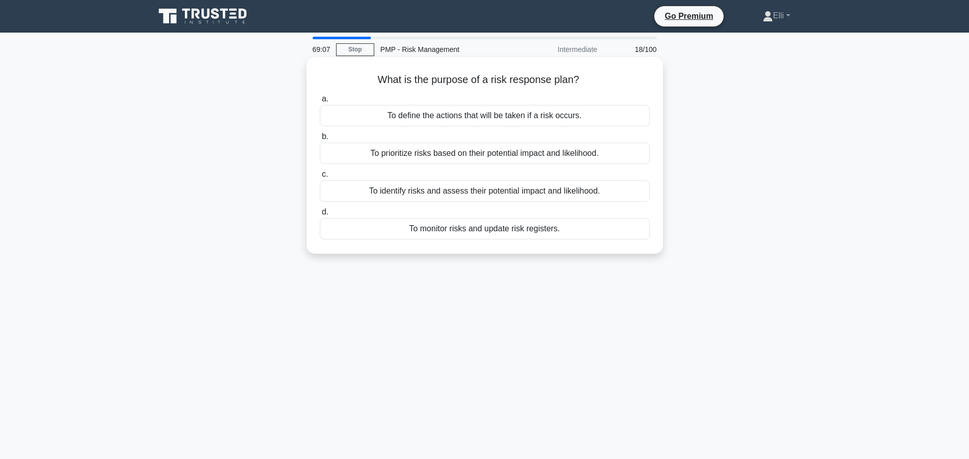
click at [514, 118] on div "To define the actions that will be taken if a risk occurs." at bounding box center [485, 115] width 330 height 21
click at [320, 102] on input "a. To define the actions that will be taken if a risk occurs." at bounding box center [320, 99] width 0 height 7
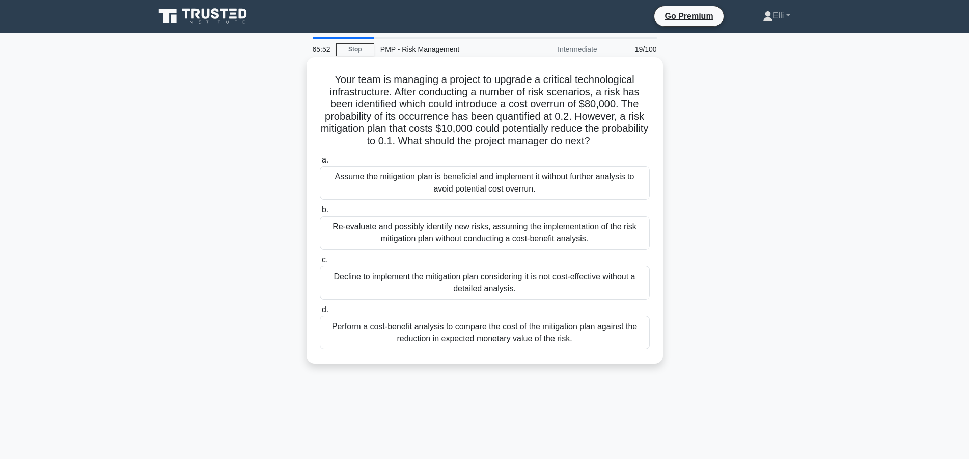
click at [456, 238] on div "Re-evaluate and possibly identify new risks, assuming the implementation of the…" at bounding box center [485, 233] width 330 height 34
click at [320, 213] on input "b. Re-evaluate and possibly identify new risks, assuming the implementation of …" at bounding box center [320, 210] width 0 height 7
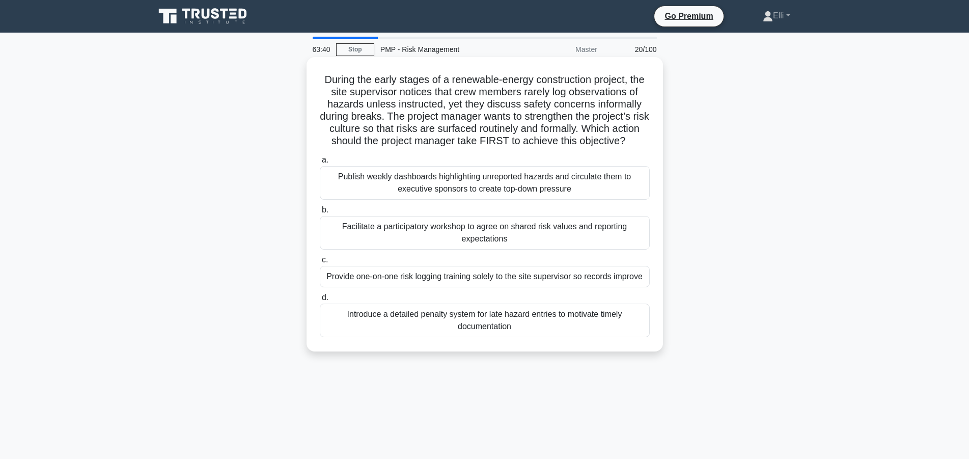
click at [442, 237] on div "Facilitate a participatory workshop to agree on shared risk values and reportin…" at bounding box center [485, 233] width 330 height 34
click at [320, 213] on input "b. Facilitate a participatory workshop to agree on shared risk values and repor…" at bounding box center [320, 210] width 0 height 7
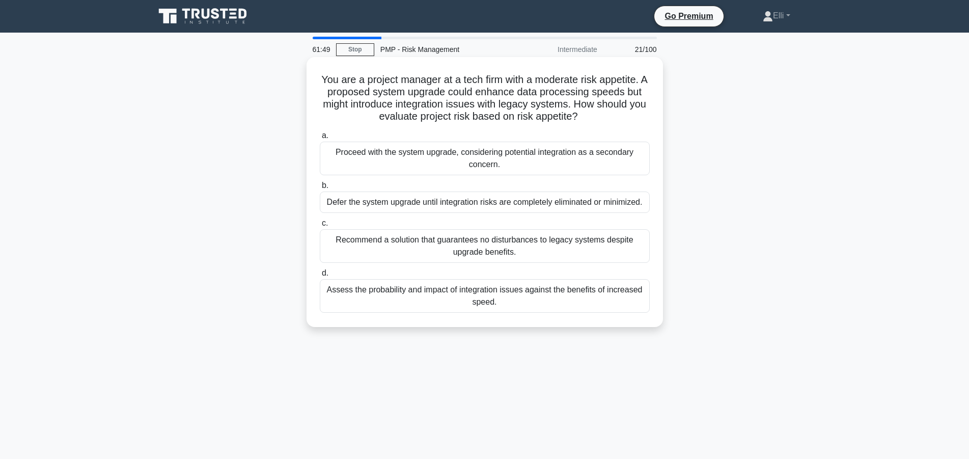
click at [448, 302] on div "Assess the probability and impact of integration issues against the benefits of…" at bounding box center [485, 296] width 330 height 34
click at [320, 277] on input "d. Assess the probability and impact of integration issues against the benefits…" at bounding box center [320, 273] width 0 height 7
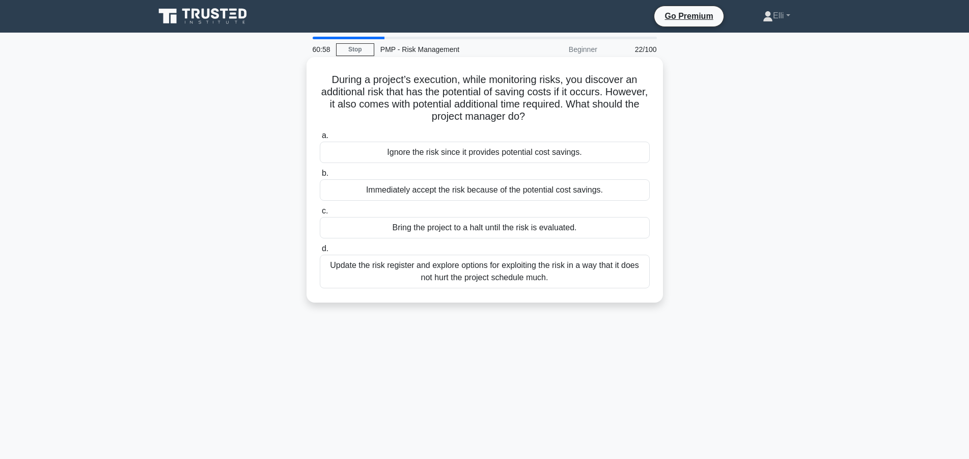
click at [511, 281] on div "Update the risk register and explore options for exploiting the risk in a way t…" at bounding box center [485, 272] width 330 height 34
click at [320, 252] on input "d. Update the risk register and explore options for exploiting the risk in a wa…" at bounding box center [320, 249] width 0 height 7
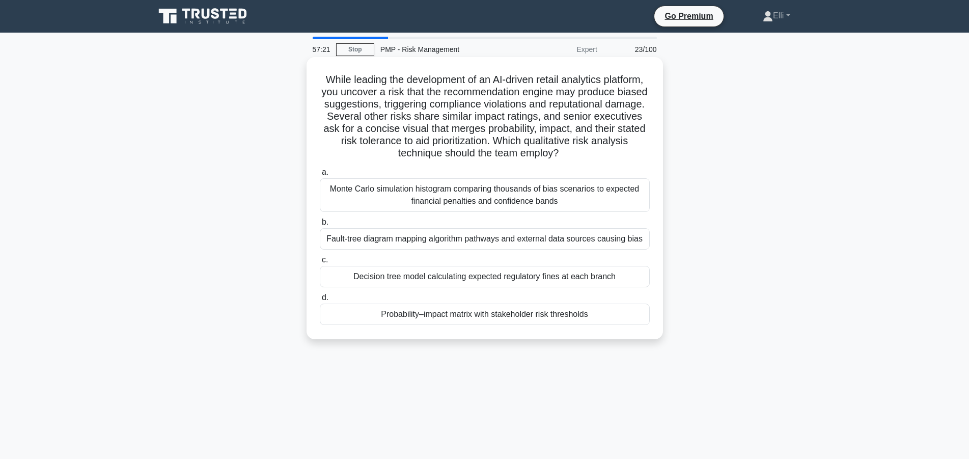
click at [576, 314] on div "Probability–impact matrix with stakeholder risk thresholds" at bounding box center [485, 314] width 330 height 21
click at [320, 301] on input "d. Probability–impact matrix with stakeholder risk thresholds" at bounding box center [320, 297] width 0 height 7
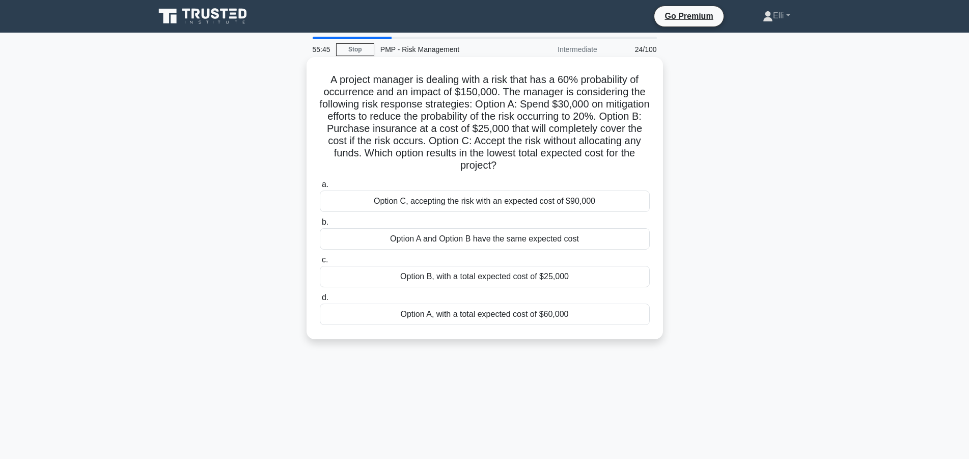
click at [575, 275] on div "Option B, with a total expected cost of $25,000" at bounding box center [485, 276] width 330 height 21
click at [320, 263] on input "c. Option B, with a total expected cost of $25,000" at bounding box center [320, 260] width 0 height 7
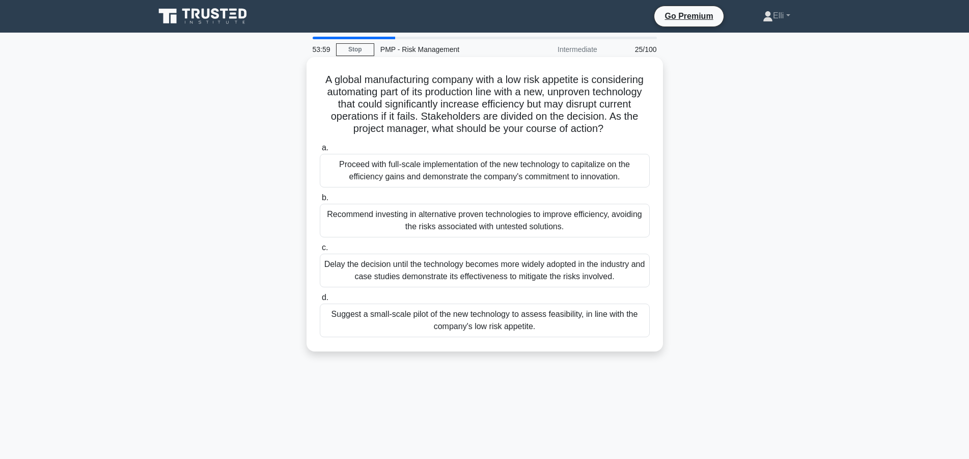
click at [557, 323] on div "Suggest a small-scale pilot of the new technology to assess feasibility, in lin…" at bounding box center [485, 321] width 330 height 34
click at [320, 301] on input "d. Suggest a small-scale pilot of the new technology to assess feasibility, in …" at bounding box center [320, 297] width 0 height 7
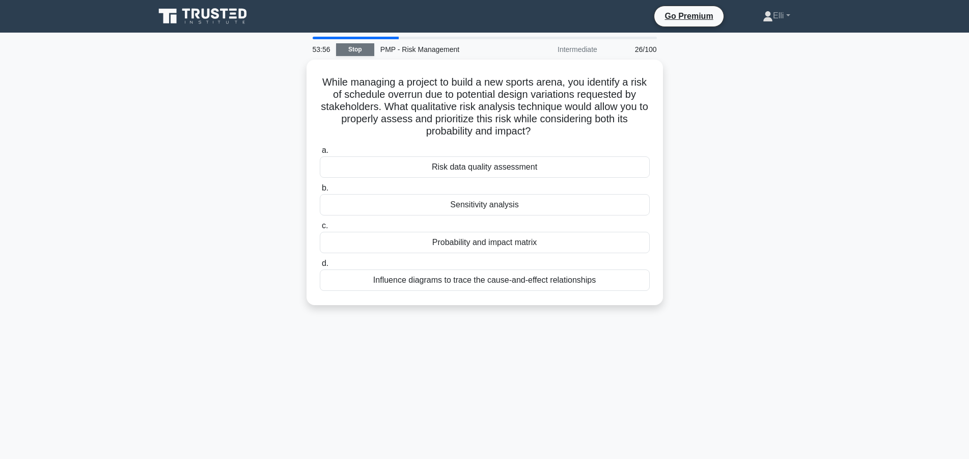
click at [357, 51] on link "Stop" at bounding box center [355, 49] width 38 height 13
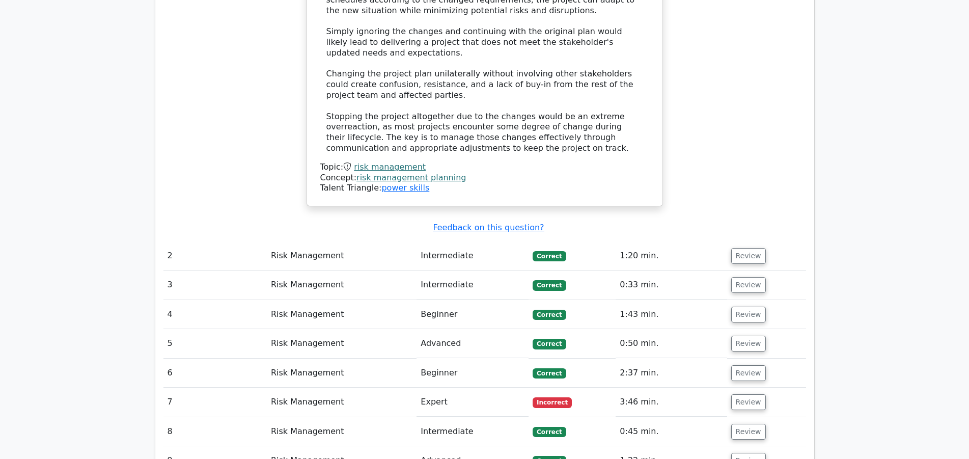
scroll to position [1143, 0]
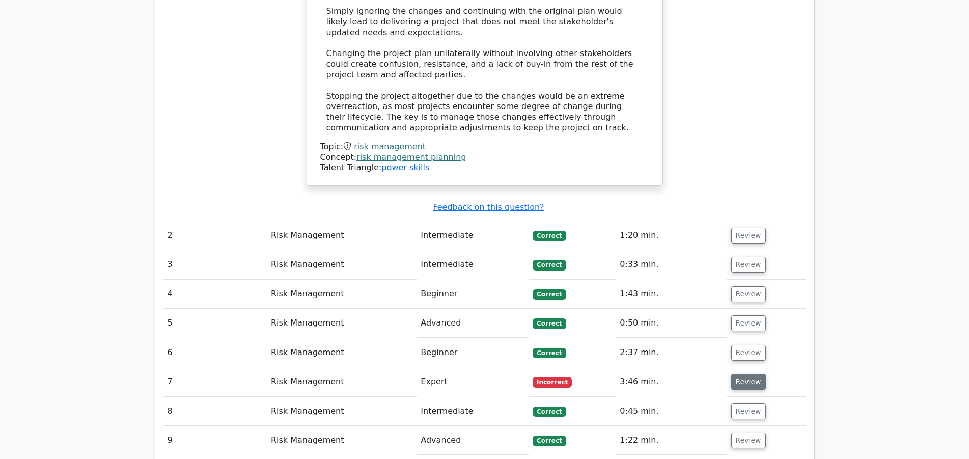
click at [750, 374] on button "Review" at bounding box center [749, 382] width 35 height 16
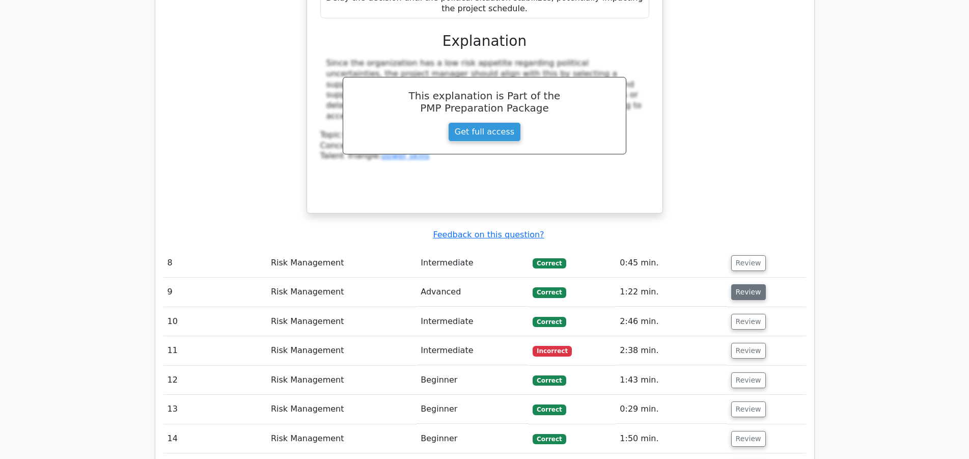
scroll to position [1871, 0]
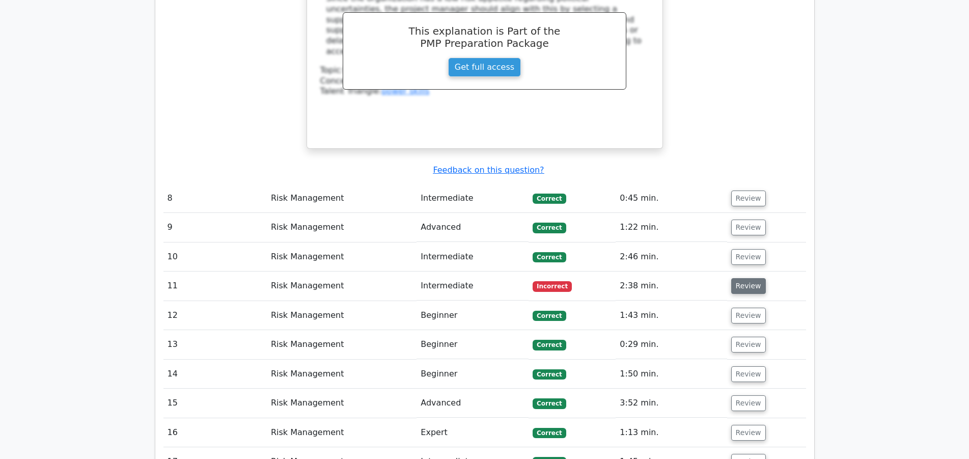
click at [748, 278] on button "Review" at bounding box center [749, 286] width 35 height 16
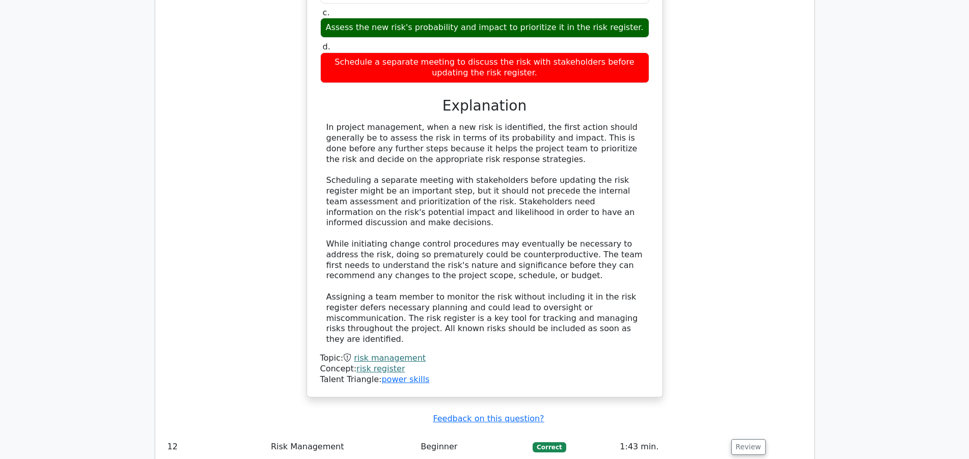
scroll to position [2598, 0]
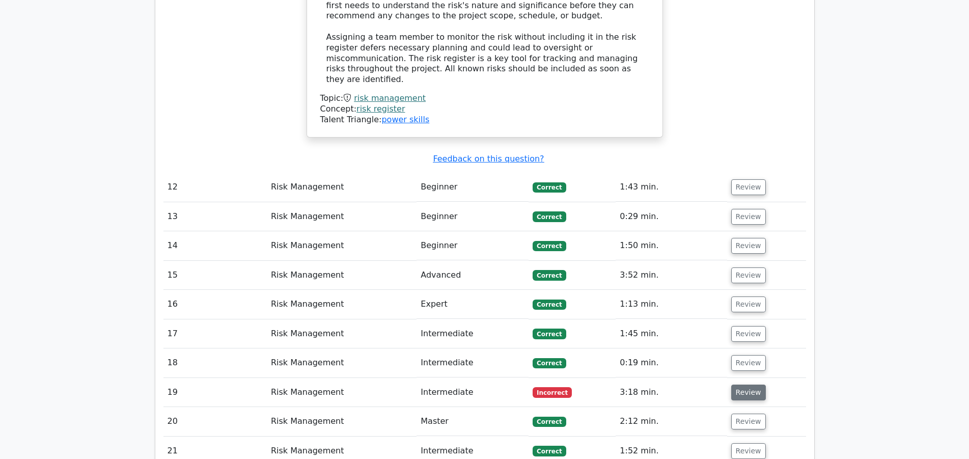
click at [748, 385] on button "Review" at bounding box center [749, 393] width 35 height 16
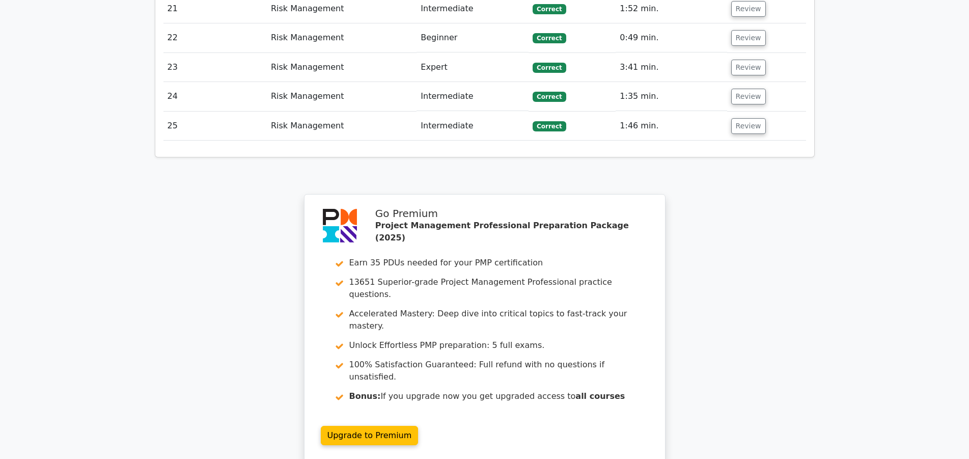
scroll to position [3730, 0]
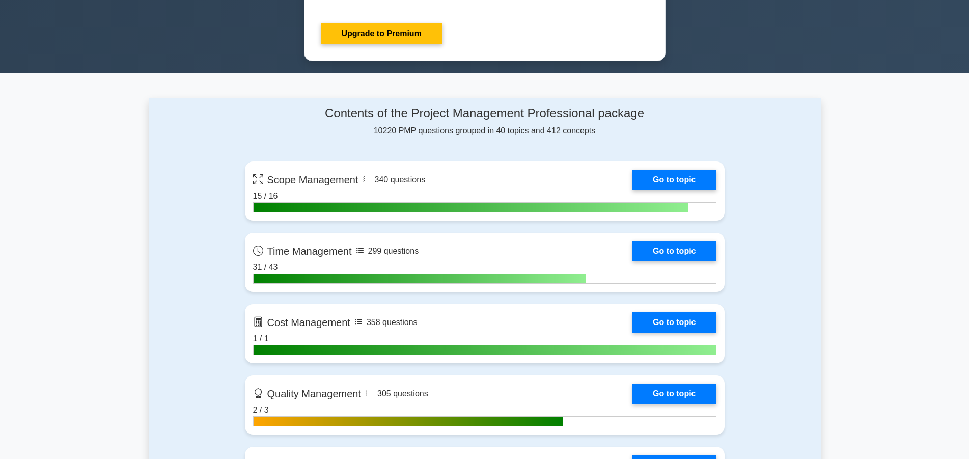
scroll to position [676, 0]
